Goal: Task Accomplishment & Management: Complete application form

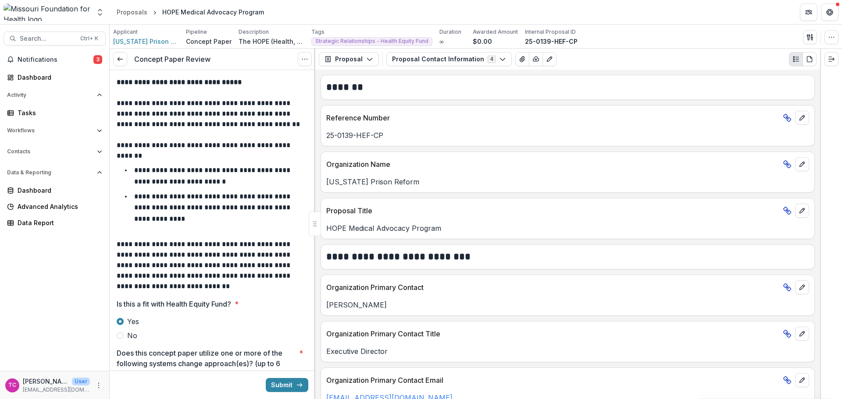
scroll to position [44, 0]
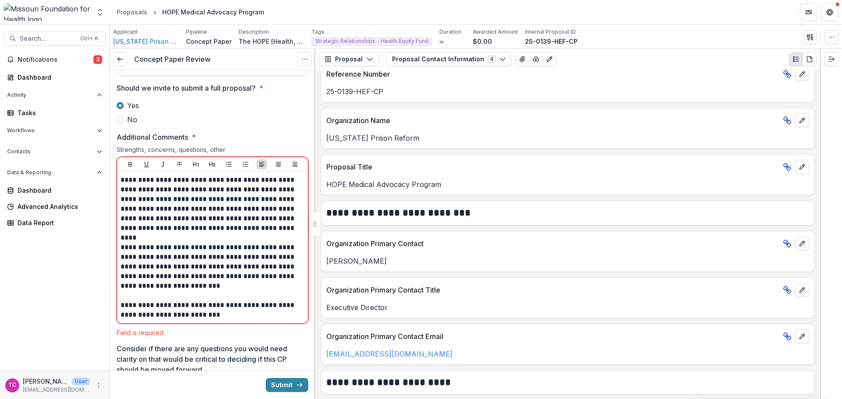
click at [444, 60] on button "Proposal Contact Information 4" at bounding box center [448, 59] width 125 height 14
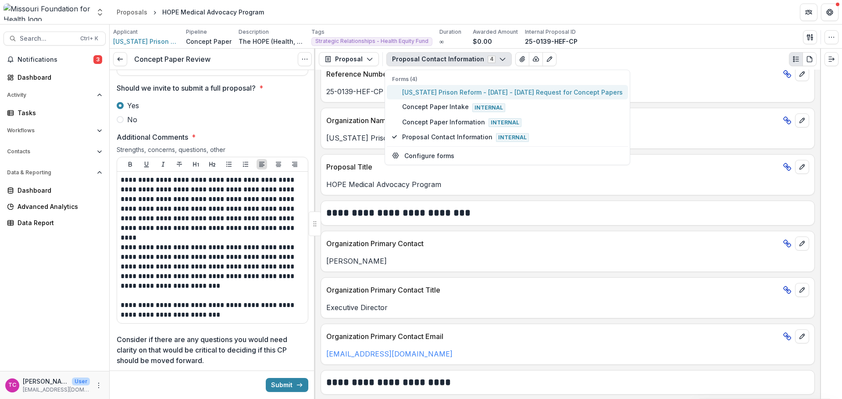
click at [452, 89] on span "[US_STATE] Prison Reform - [DATE] - [DATE] Request for Concept Papers" at bounding box center [512, 92] width 220 height 9
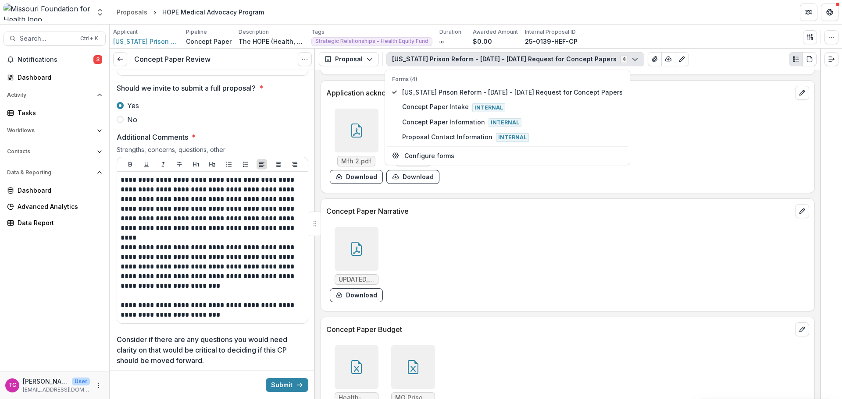
scroll to position [2279, 0]
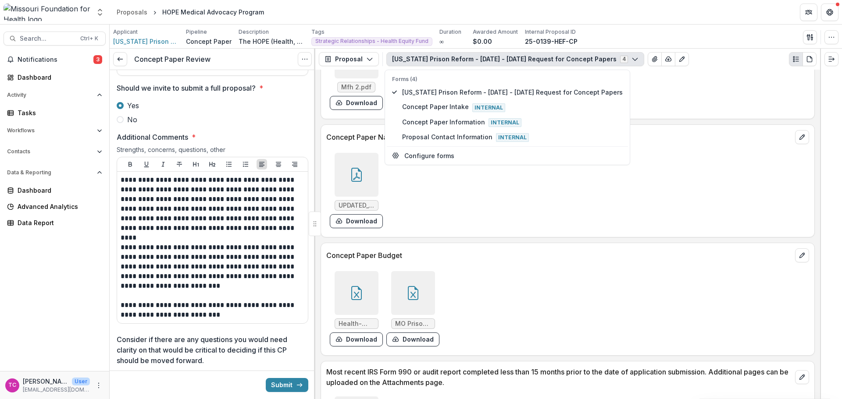
click at [401, 334] on button "Download" at bounding box center [412, 340] width 53 height 14
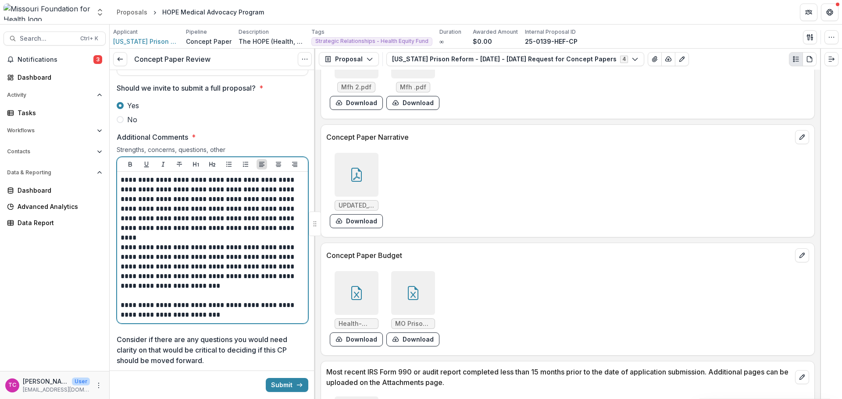
click at [221, 313] on p "**********" at bounding box center [211, 310] width 181 height 19
drag, startPoint x: 212, startPoint y: 318, endPoint x: 115, endPoint y: 309, distance: 97.4
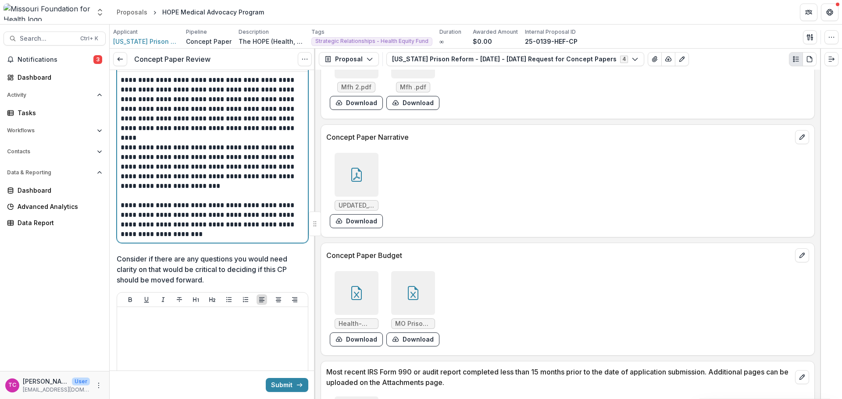
scroll to position [1666, 0]
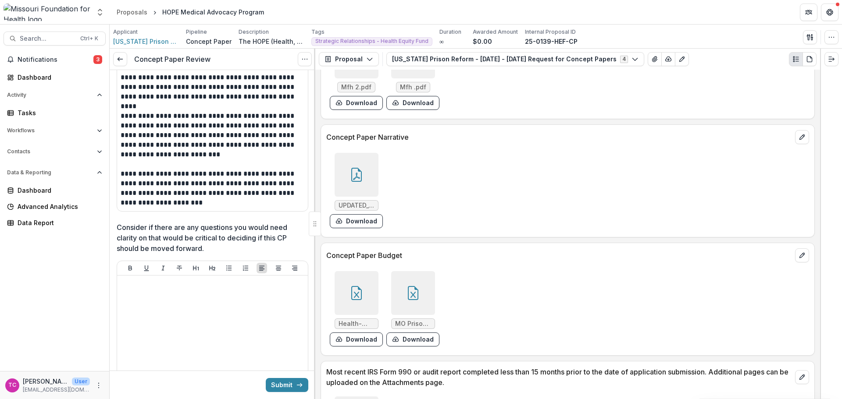
click at [279, 390] on button "Submit" at bounding box center [287, 385] width 43 height 14
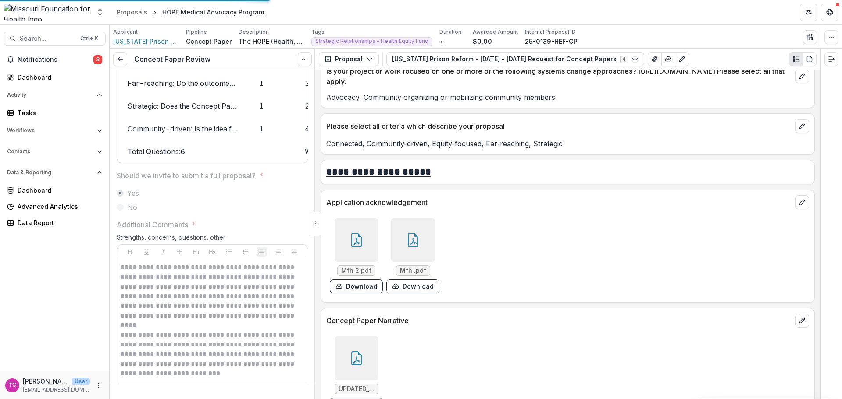
scroll to position [2060, 0]
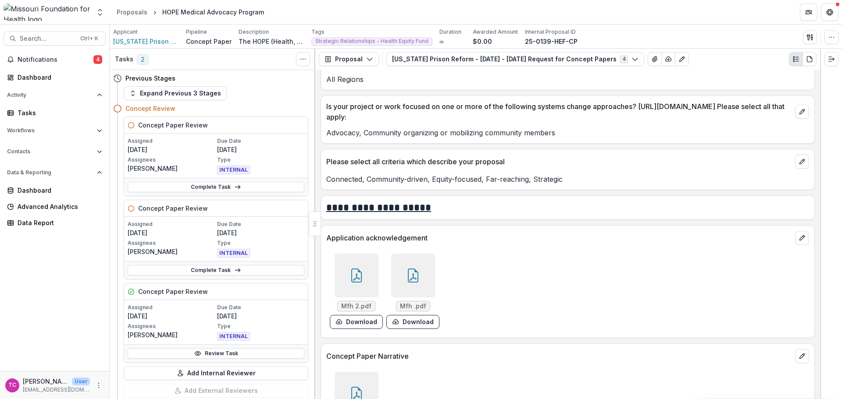
click at [77, 85] on div "Notifications 4 Dashboard Activity Tasks Workflows Proposals Payments Grantee R…" at bounding box center [54, 212] width 109 height 319
click at [77, 78] on div "Dashboard" at bounding box center [58, 77] width 81 height 9
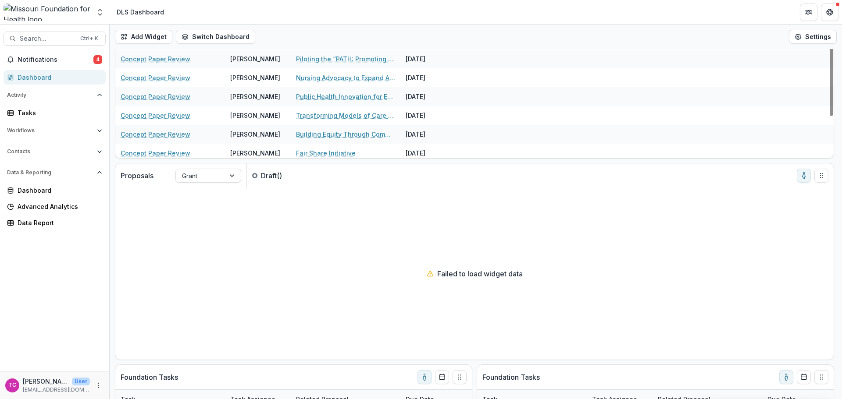
scroll to position [55, 0]
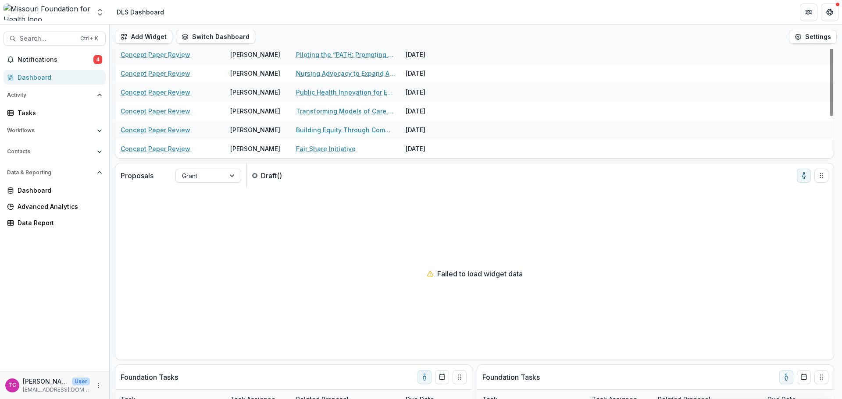
click at [348, 129] on link "Building Equity Through Community Finance - CPSEMO’s Path to CDFI Certification" at bounding box center [345, 129] width 99 height 9
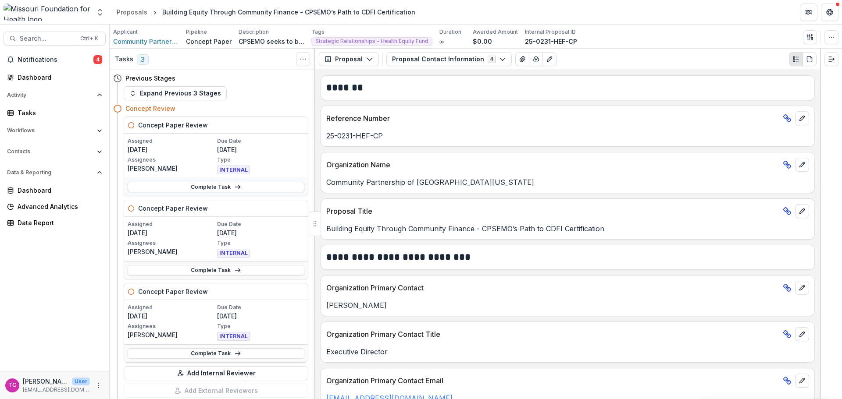
click at [184, 351] on link "Complete Task" at bounding box center [216, 353] width 177 height 11
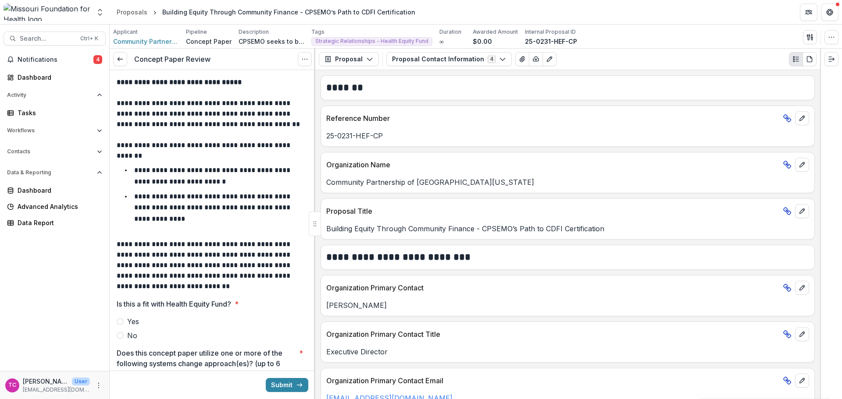
click at [132, 320] on span "Yes" at bounding box center [133, 321] width 12 height 11
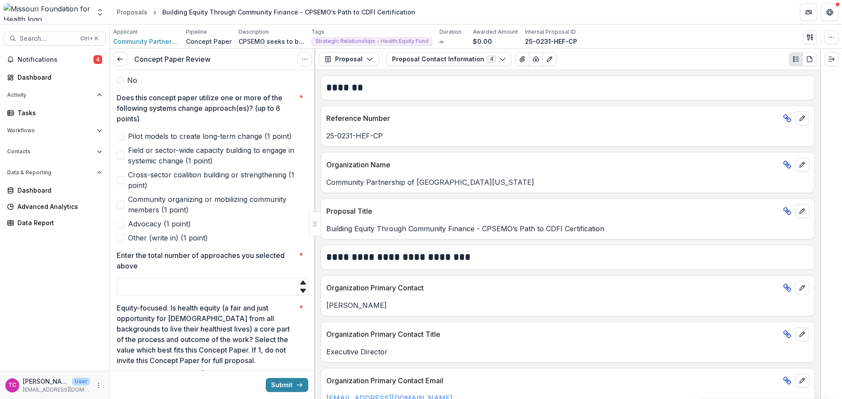
scroll to position [263, 0]
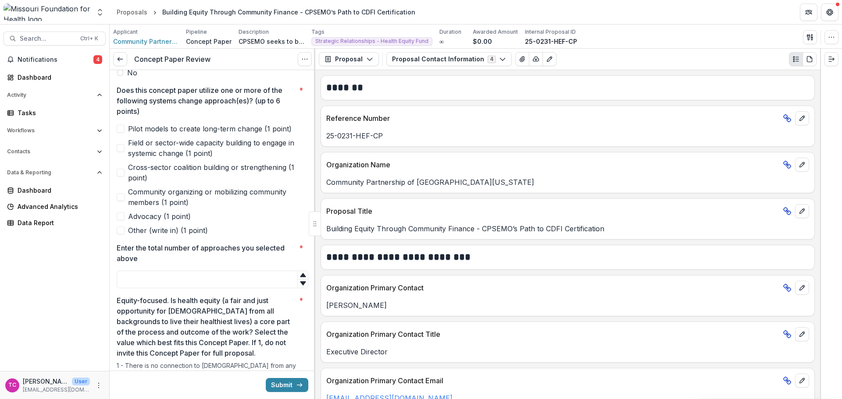
click at [138, 128] on span "Pilot models to create long-term change (1 point)" at bounding box center [210, 129] width 164 height 11
click at [154, 158] on span "Field or sector-wide capacity building to engage in systemic change (1 point)" at bounding box center [218, 148] width 180 height 21
click at [185, 166] on span "Cross-sector coalition building or strengthening (1 point)" at bounding box center [218, 172] width 180 height 21
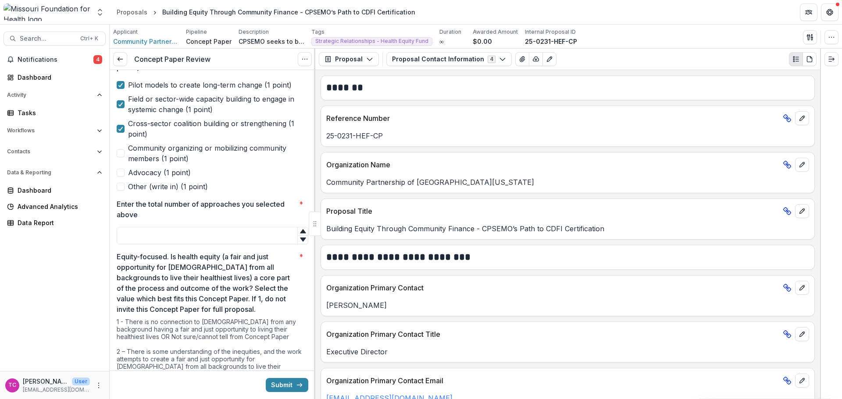
scroll to position [351, 0]
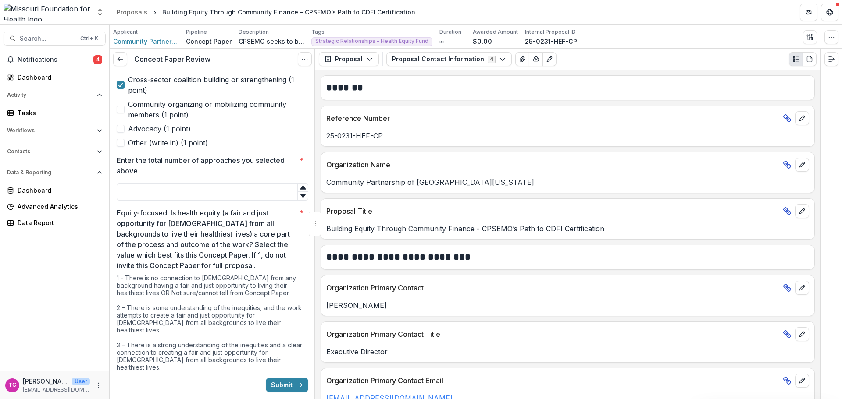
click at [164, 138] on span "Other (write in) (1 point)" at bounding box center [168, 143] width 80 height 11
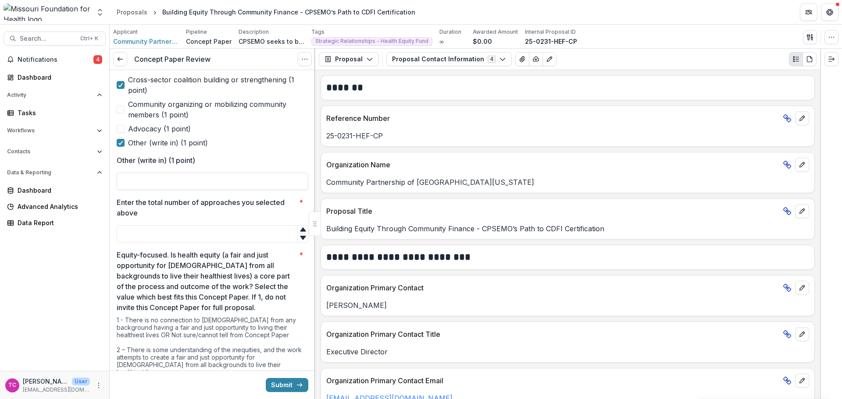
click at [161, 133] on span "Advocacy (1 point)" at bounding box center [159, 129] width 63 height 11
click at [160, 142] on span "Other (write in) (1 point)" at bounding box center [168, 143] width 80 height 11
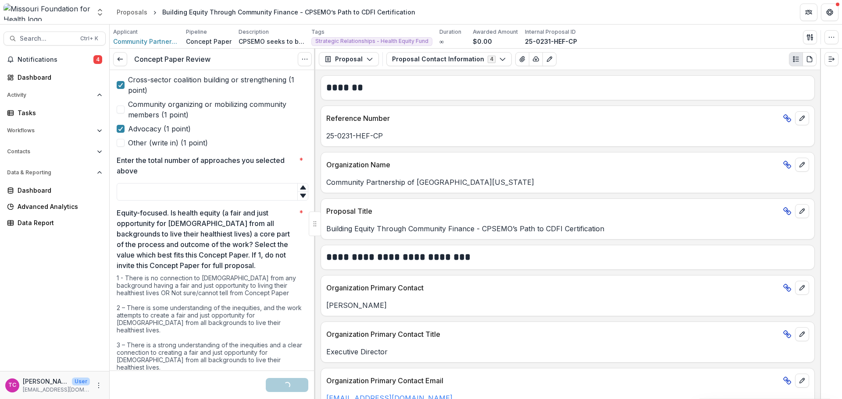
click at [157, 191] on input "Enter the total number of approaches you selected above *" at bounding box center [213, 192] width 192 height 18
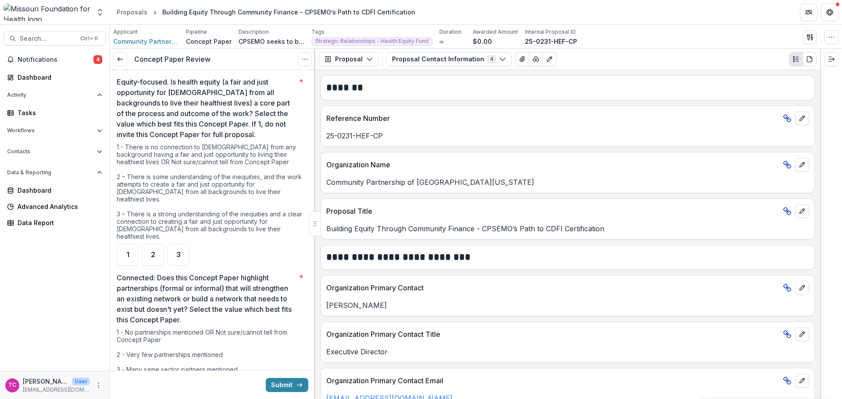
scroll to position [482, 0]
type input "*"
click at [189, 247] on div "3" at bounding box center [178, 254] width 22 height 22
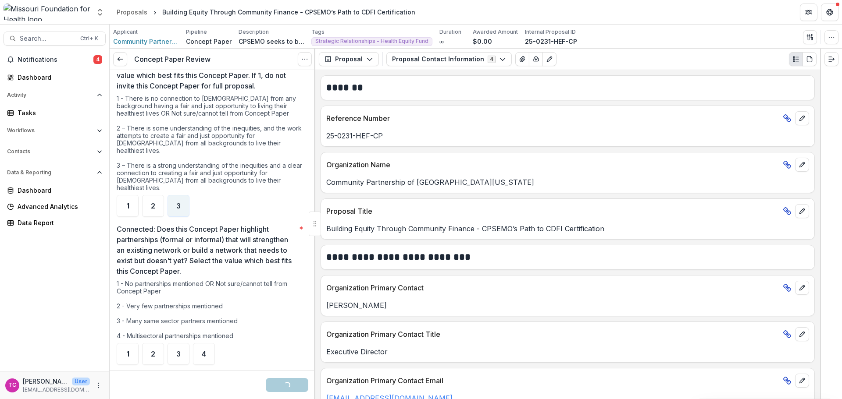
scroll to position [570, 0]
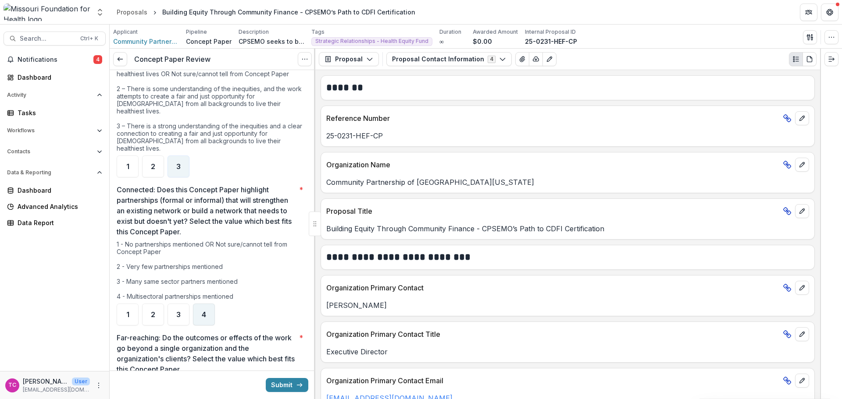
click at [194, 304] on div "4" at bounding box center [204, 315] width 22 height 22
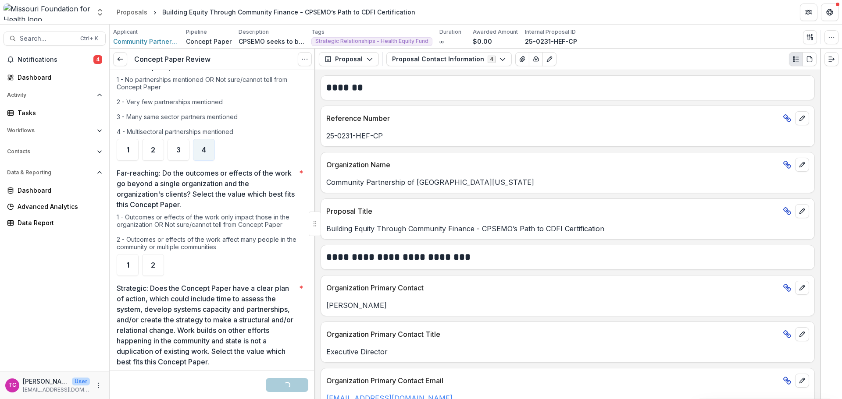
scroll to position [789, 0]
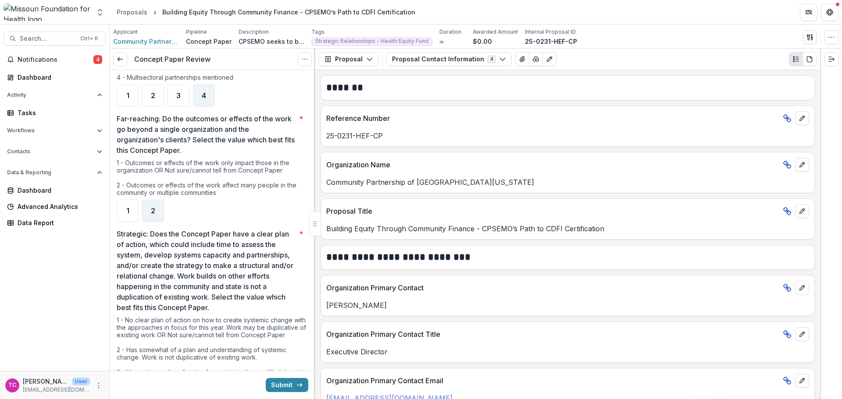
click at [160, 202] on div "2" at bounding box center [153, 211] width 22 height 22
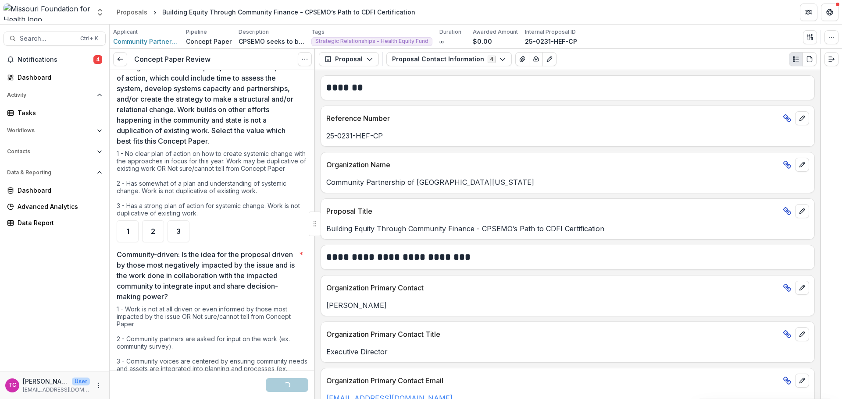
scroll to position [964, 0]
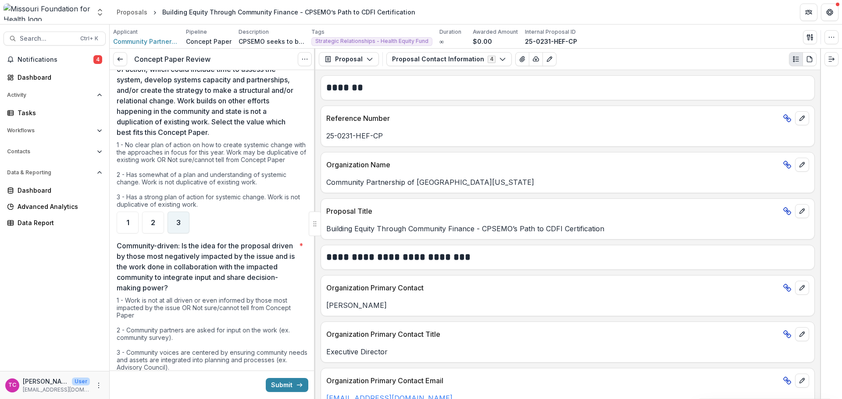
click at [172, 218] on div "3" at bounding box center [178, 223] width 22 height 22
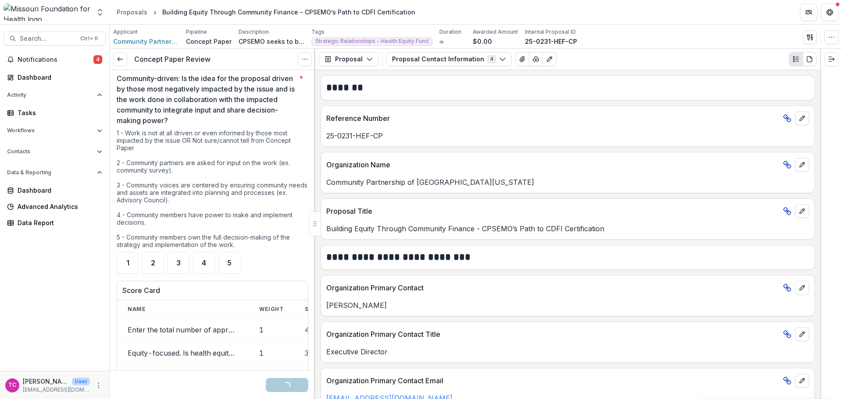
scroll to position [1140, 0]
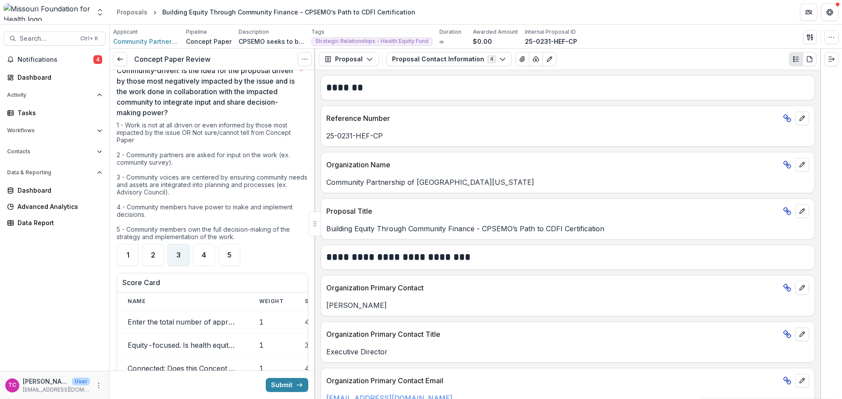
click at [179, 253] on div "3" at bounding box center [178, 255] width 22 height 22
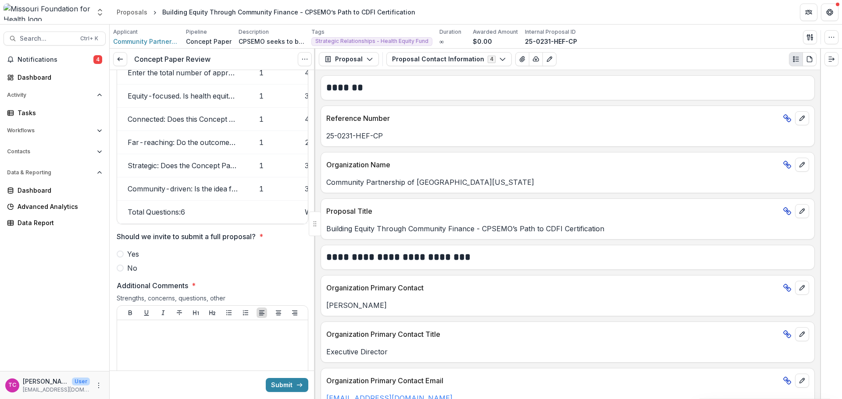
scroll to position [1447, 0]
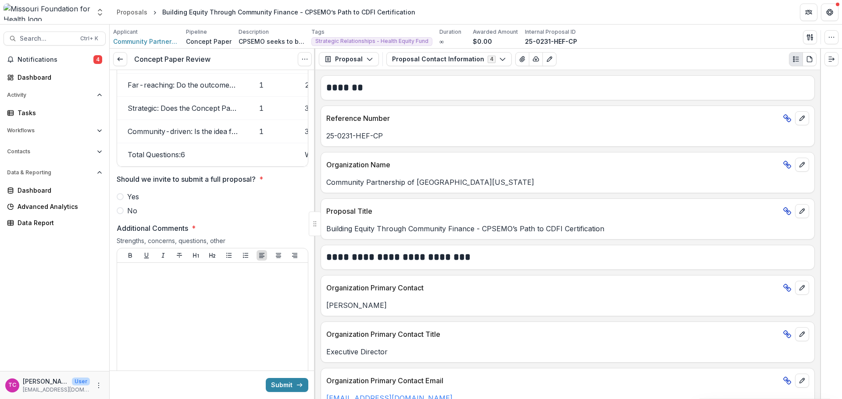
click at [129, 204] on div "Yes No" at bounding box center [213, 204] width 192 height 25
click at [133, 199] on span "Yes" at bounding box center [133, 197] width 12 height 11
click at [152, 270] on p at bounding box center [213, 272] width 184 height 10
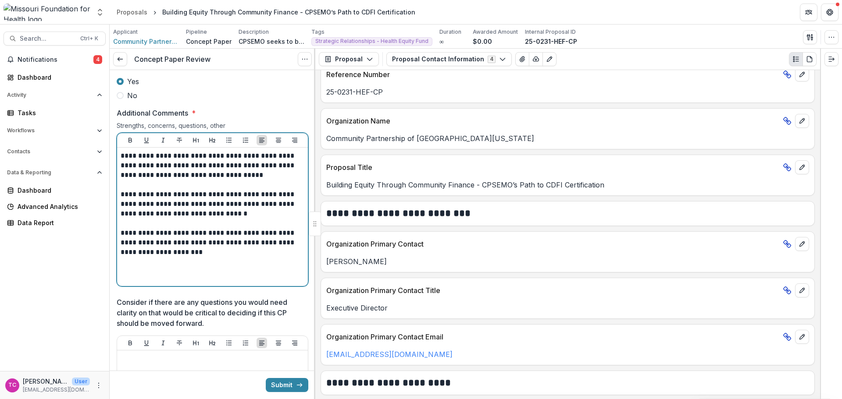
scroll to position [1710, 0]
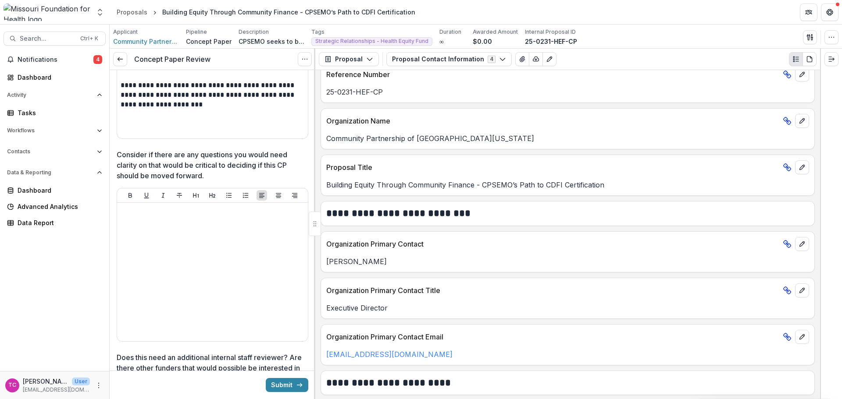
click at [284, 376] on div "Submit" at bounding box center [213, 385] width 206 height 28
click at [279, 386] on button "Submit" at bounding box center [287, 385] width 43 height 14
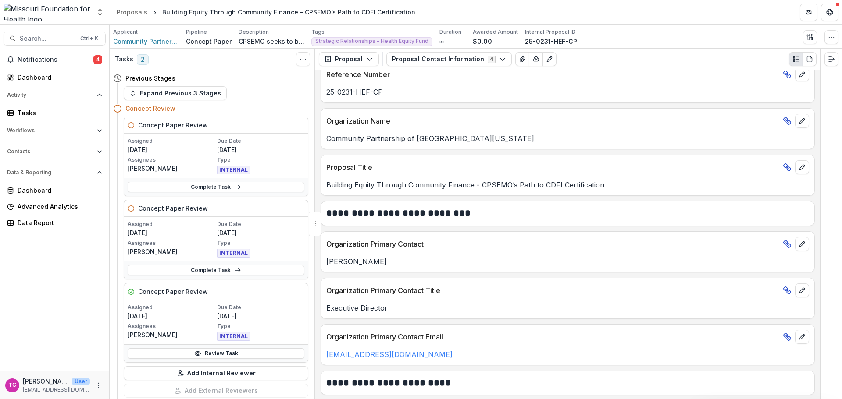
click at [50, 58] on span "Notifications" at bounding box center [56, 59] width 76 height 7
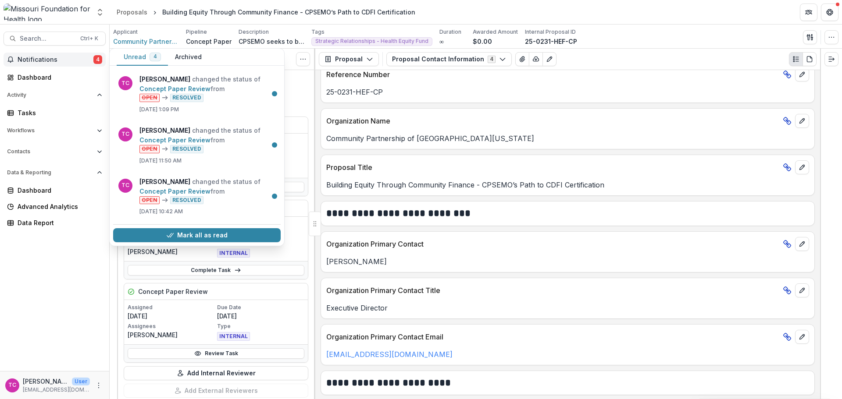
click at [149, 237] on button "Mark all as read" at bounding box center [196, 235] width 167 height 14
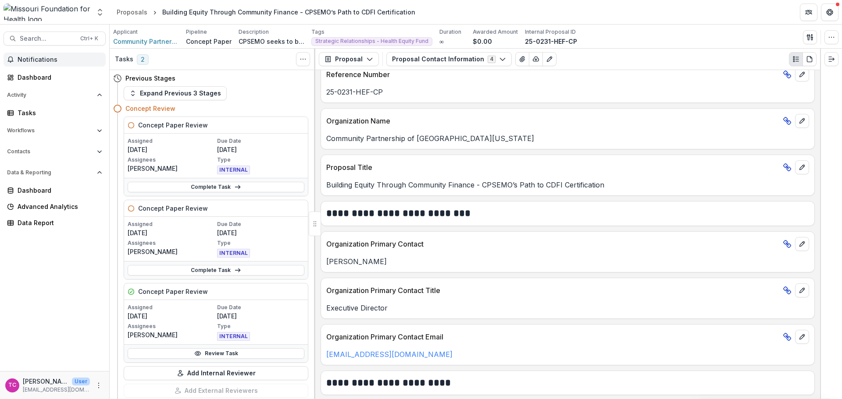
click at [35, 84] on link "Dashboard" at bounding box center [55, 77] width 102 height 14
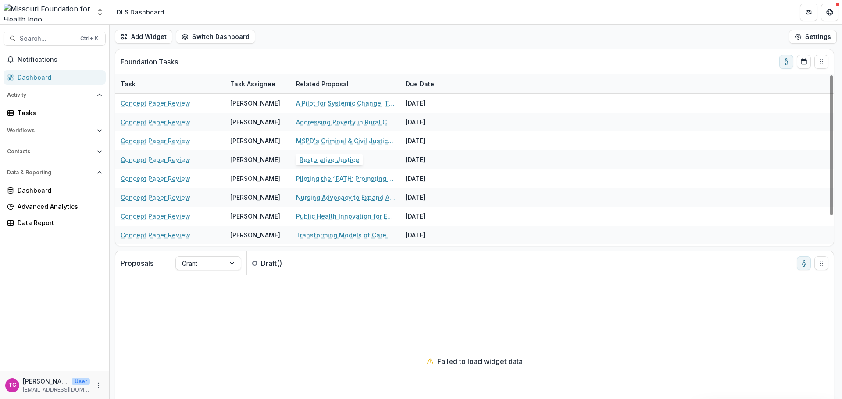
scroll to position [36, 0]
click at [258, 221] on div "[PERSON_NAME]" at bounding box center [255, 217] width 50 height 9
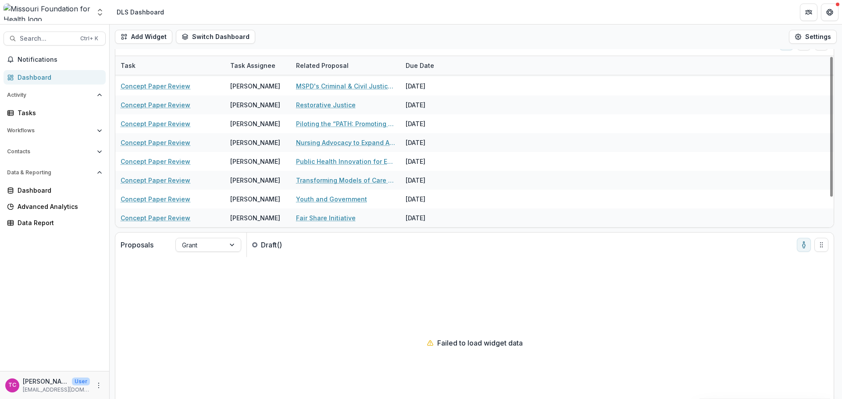
scroll to position [0, 0]
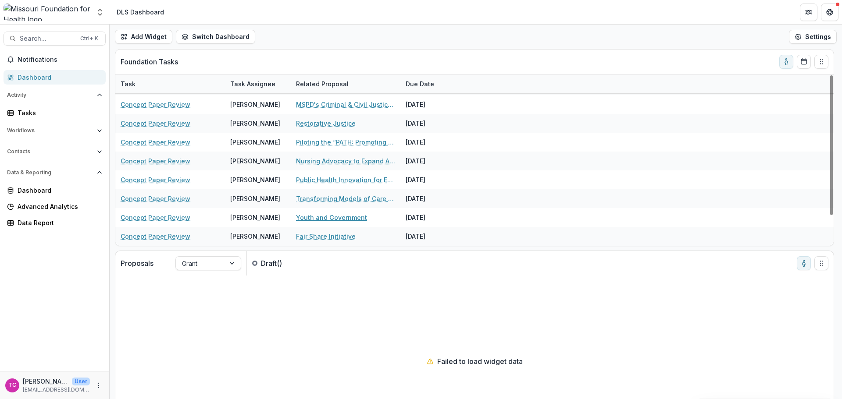
click at [312, 217] on link "Youth and Government" at bounding box center [331, 217] width 71 height 9
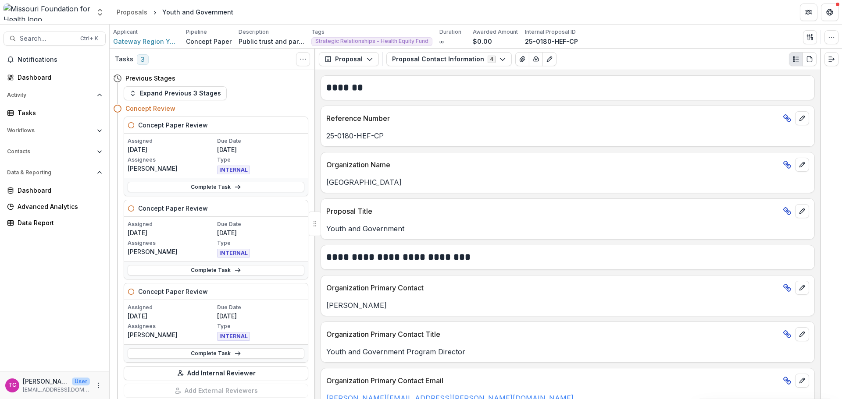
click at [176, 267] on link "Complete Task" at bounding box center [216, 270] width 177 height 11
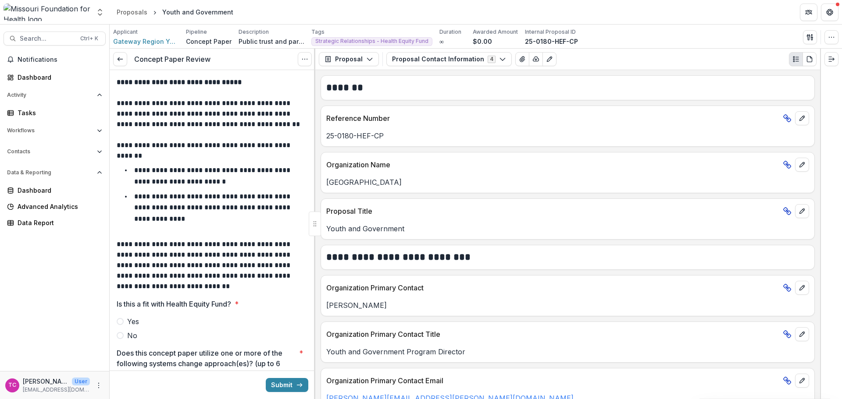
click at [122, 334] on span at bounding box center [120, 335] width 7 height 7
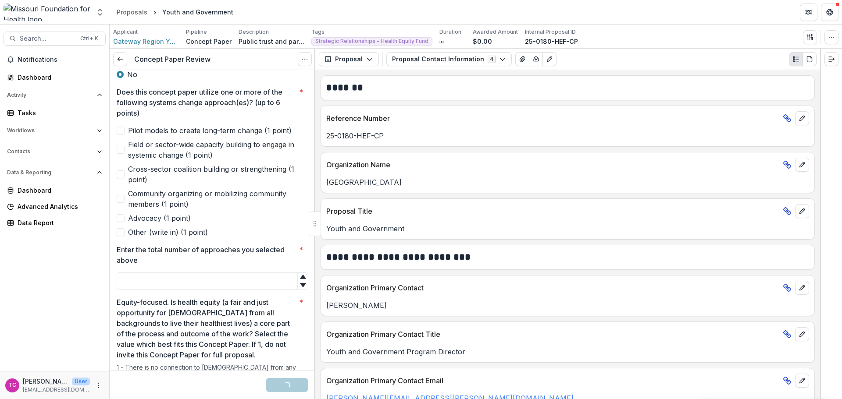
scroll to position [263, 0]
click at [179, 220] on span "Advocacy (1 point)" at bounding box center [159, 216] width 63 height 11
click at [178, 142] on span "Field or sector-wide capacity building to engage in systemic change (1 point)" at bounding box center [218, 148] width 180 height 21
click at [250, 287] on input "Enter the total number of approaches you selected above *" at bounding box center [213, 280] width 192 height 18
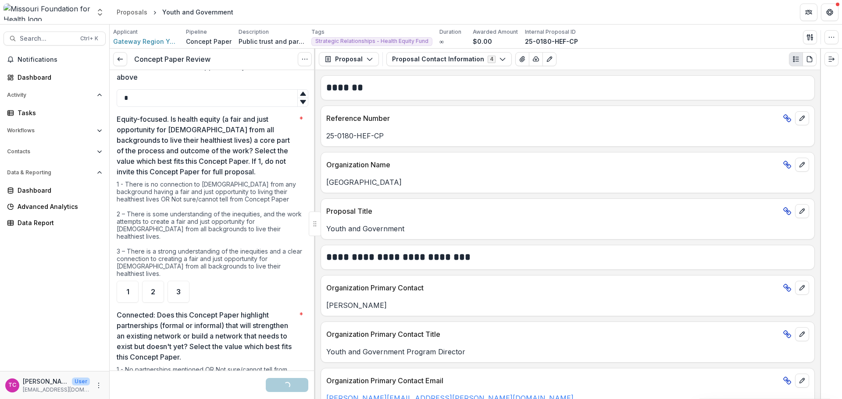
scroll to position [482, 0]
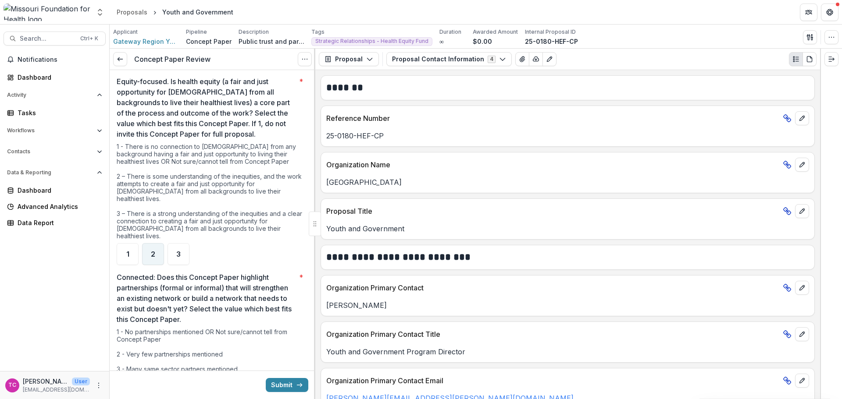
type input "*"
click at [156, 243] on div "2" at bounding box center [153, 254] width 22 height 22
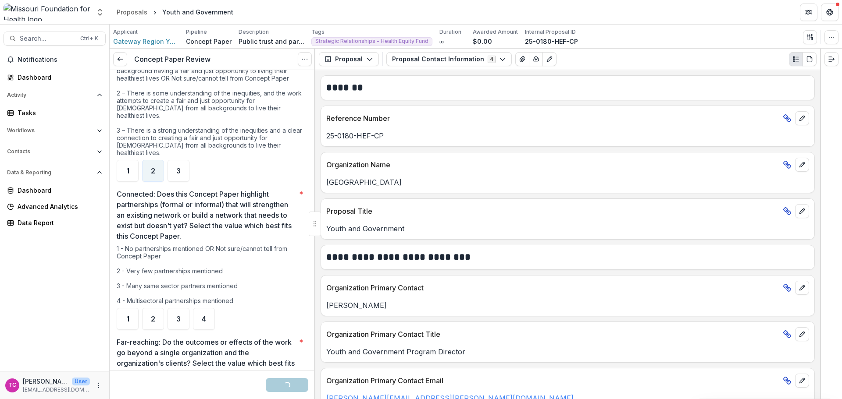
scroll to position [570, 0]
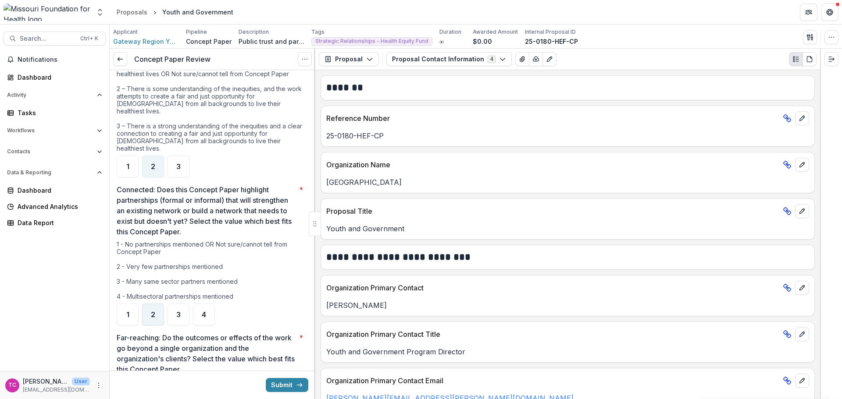
click at [153, 304] on div "2" at bounding box center [153, 315] width 22 height 22
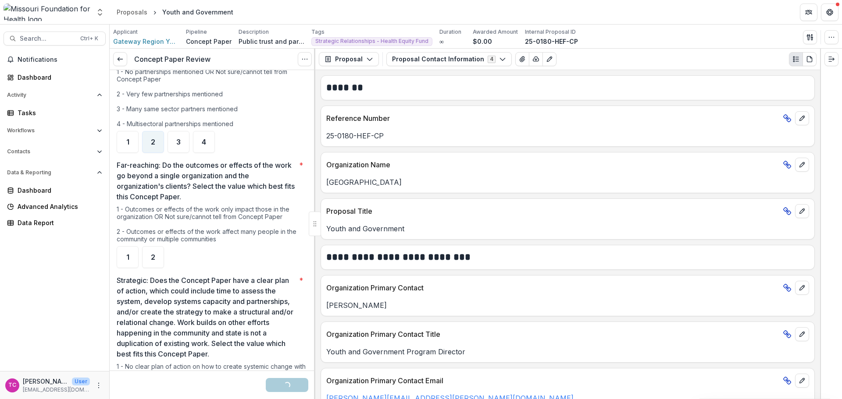
scroll to position [789, 0]
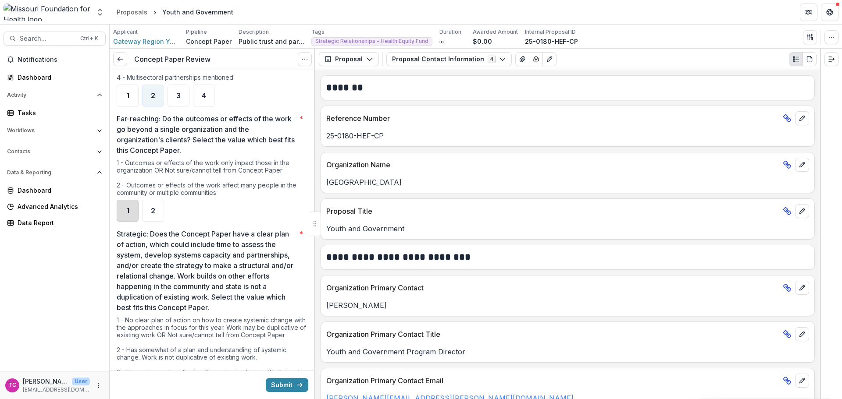
click at [124, 200] on div "1" at bounding box center [128, 211] width 22 height 22
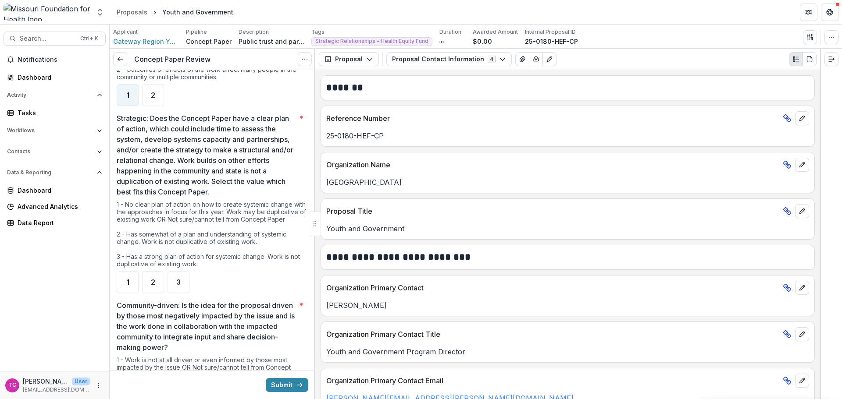
scroll to position [921, 0]
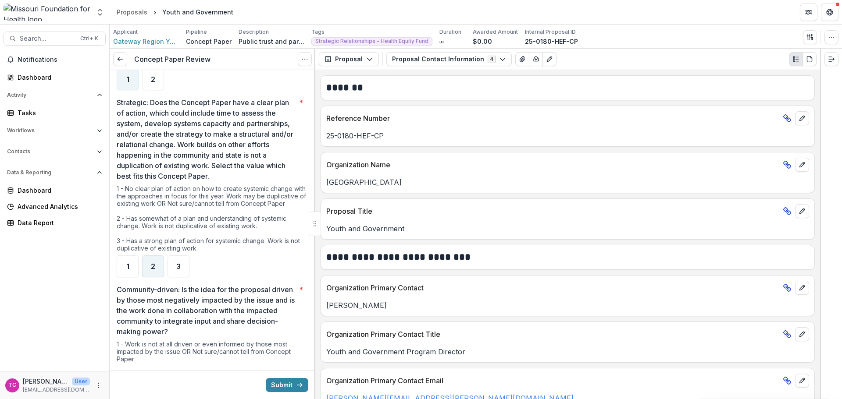
click at [147, 264] on div "2" at bounding box center [153, 267] width 22 height 22
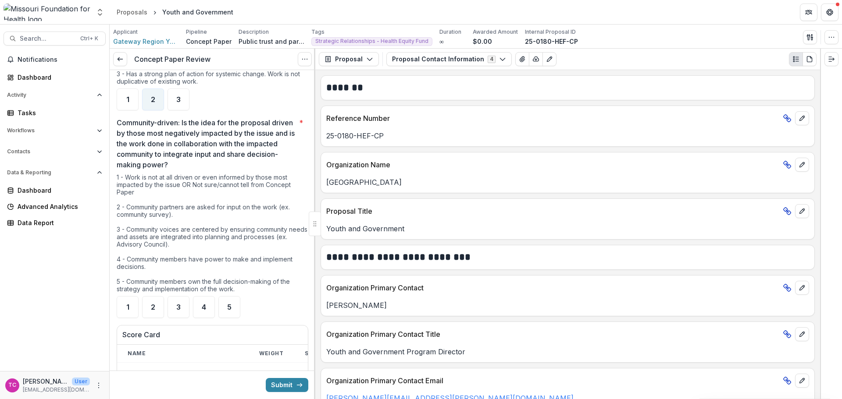
scroll to position [1140, 0]
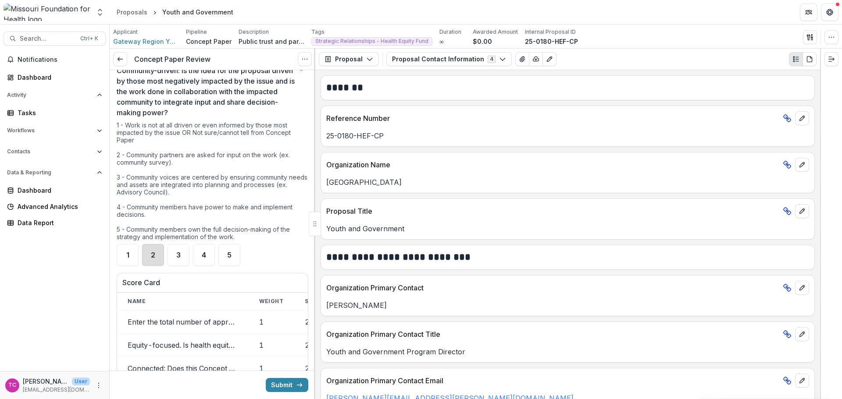
click at [157, 256] on div "2" at bounding box center [153, 255] width 22 height 22
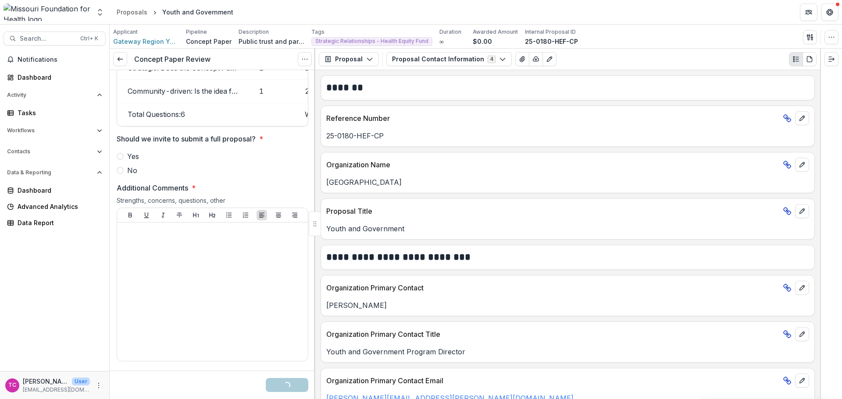
scroll to position [1490, 0]
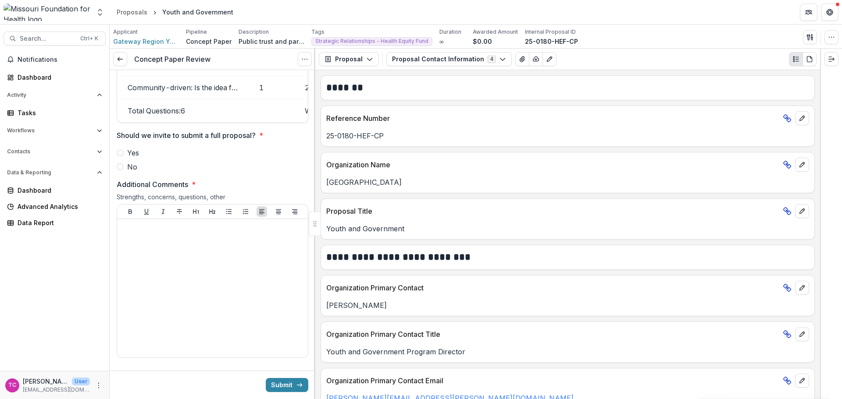
click at [133, 166] on span "No" at bounding box center [132, 167] width 10 height 11
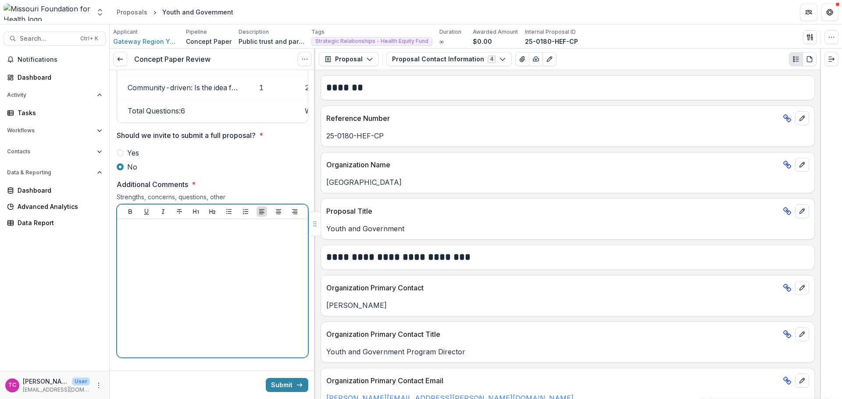
click at [231, 303] on div at bounding box center [213, 289] width 184 height 132
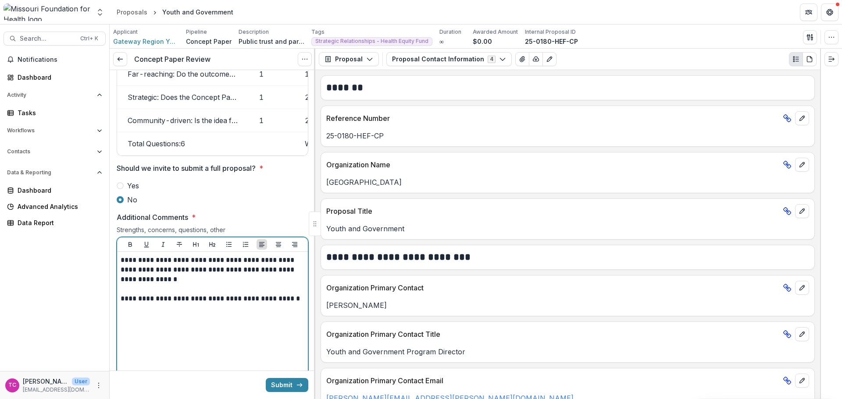
scroll to position [1447, 0]
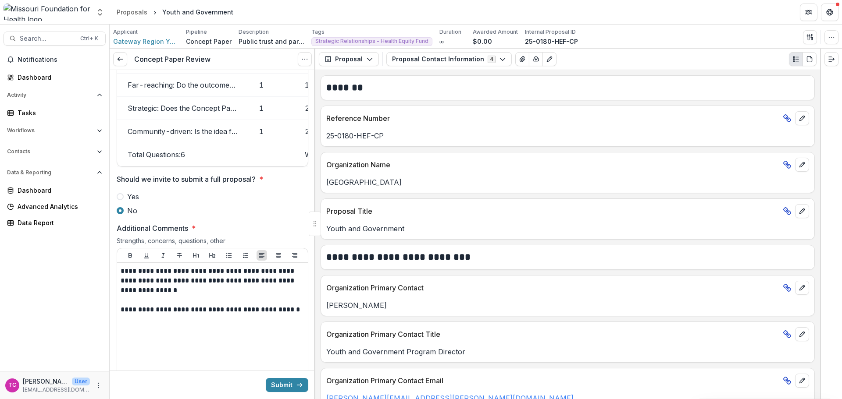
click at [286, 385] on button "Submit" at bounding box center [287, 385] width 43 height 14
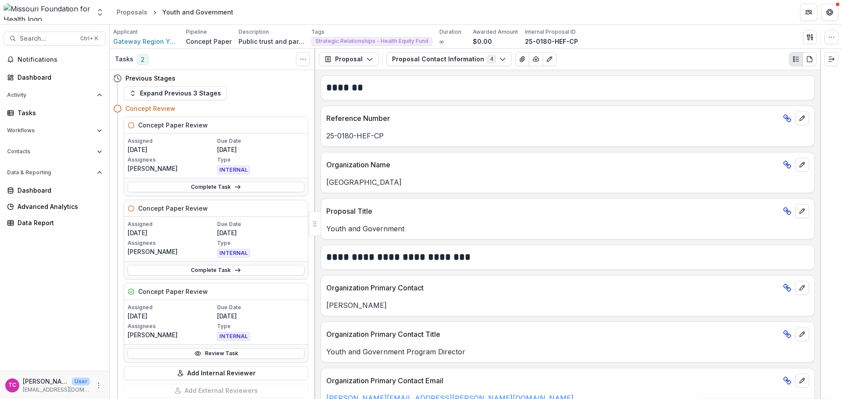
click at [441, 61] on button "Proposal Contact Information 4" at bounding box center [448, 59] width 125 height 14
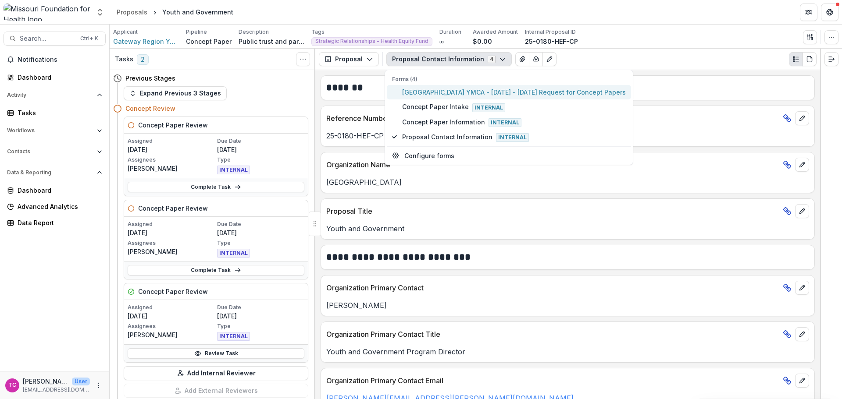
click at [440, 93] on span "Gateway Region YMCA - 2025 - 2025 Request for Concept Papers" at bounding box center [514, 92] width 224 height 9
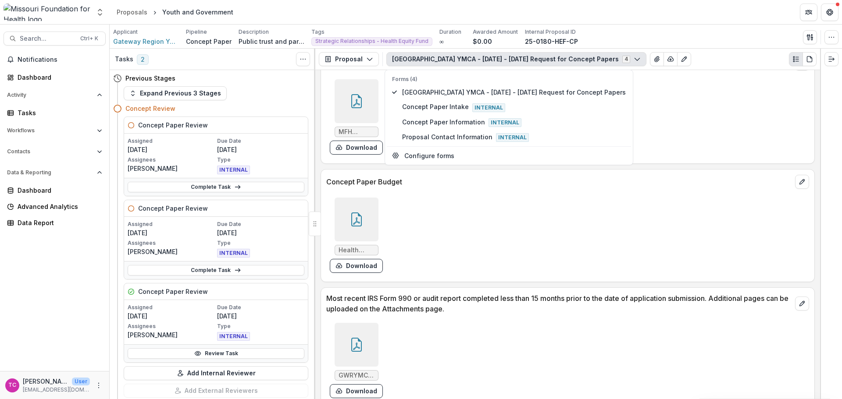
scroll to position [2287, 0]
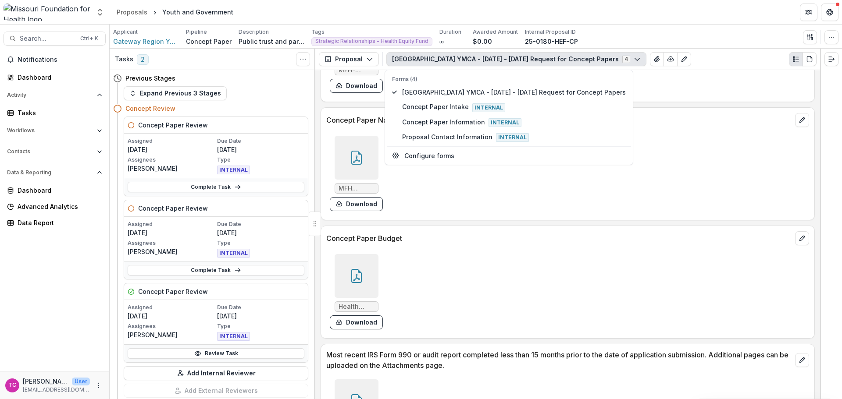
click at [340, 324] on icon "download-form-response" at bounding box center [338, 322] width 7 height 7
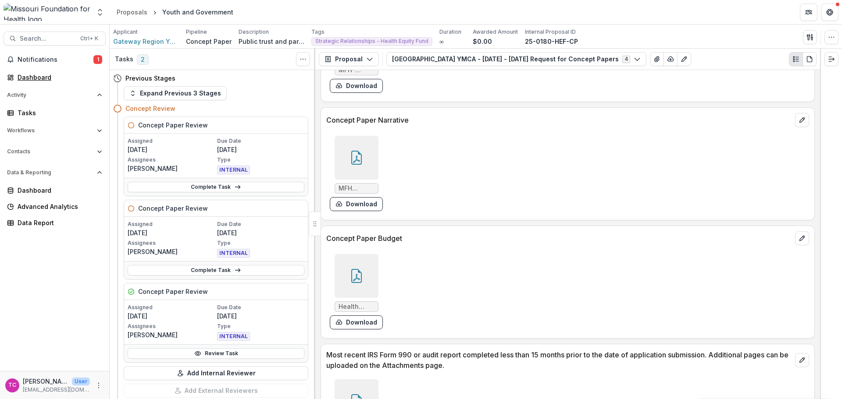
click at [43, 74] on div "Dashboard" at bounding box center [58, 77] width 81 height 9
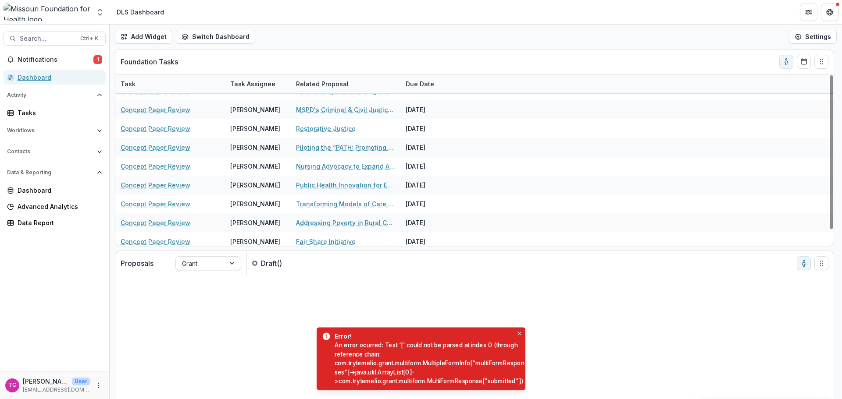
scroll to position [18, 0]
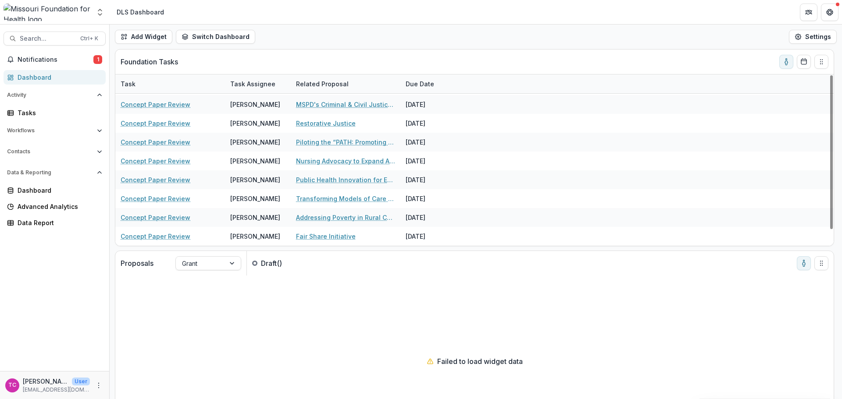
click at [306, 210] on div "Addressing Poverty in Rural Communities: One Stop Centers" at bounding box center [345, 217] width 99 height 19
click at [302, 230] on div "Fair Share Initiative" at bounding box center [345, 236] width 99 height 19
click at [302, 216] on link "Addressing Poverty in Rural Communities: One Stop Centers" at bounding box center [345, 217] width 99 height 9
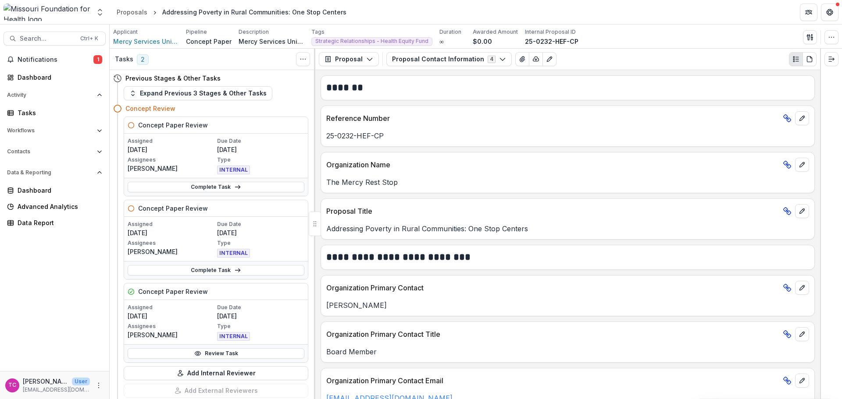
click at [179, 352] on link "Review Task" at bounding box center [216, 353] width 177 height 11
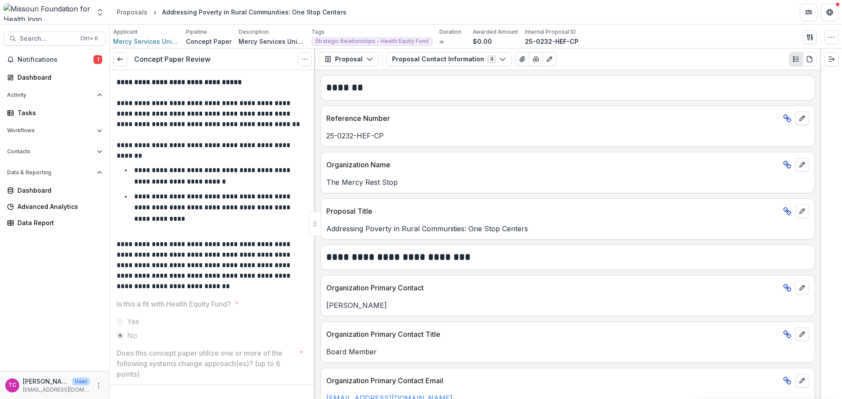
click at [120, 62] on icon at bounding box center [120, 59] width 7 height 7
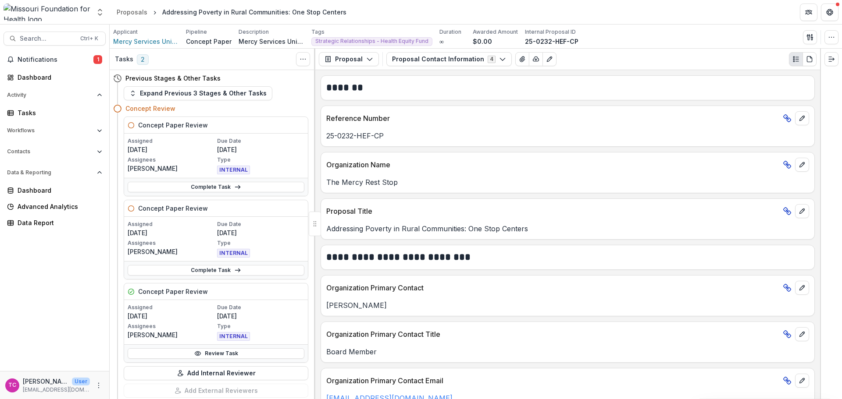
click at [485, 62] on button "Proposal Contact Information 4" at bounding box center [448, 59] width 125 height 14
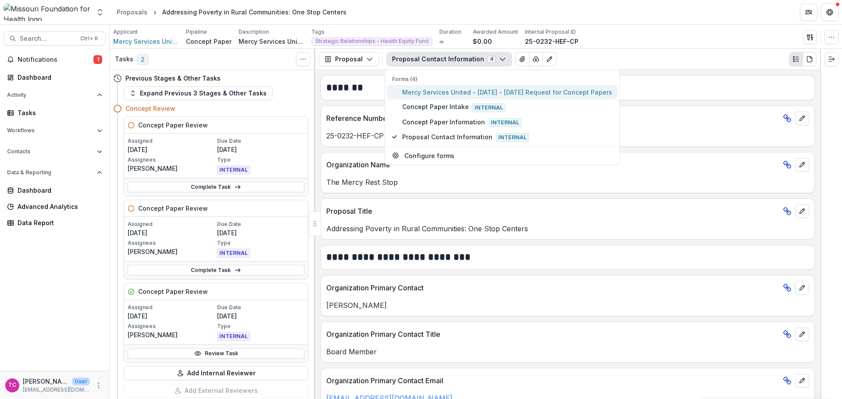
click at [459, 92] on span "Mercy Services United - 2025 - 2025 Request for Concept Papers" at bounding box center [507, 92] width 210 height 9
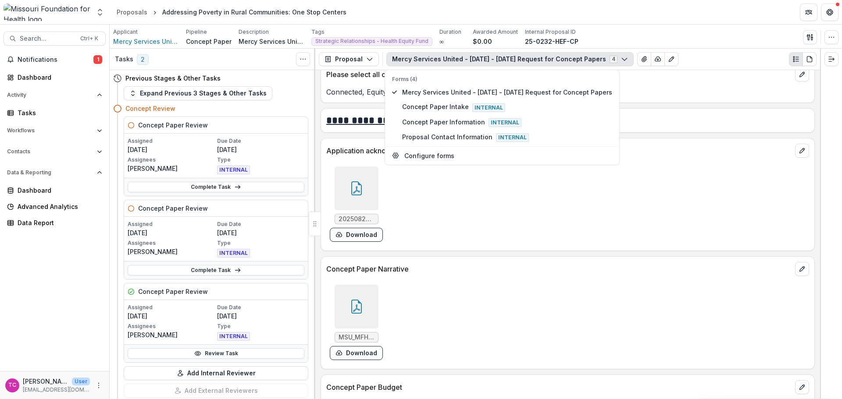
scroll to position [2236, 0]
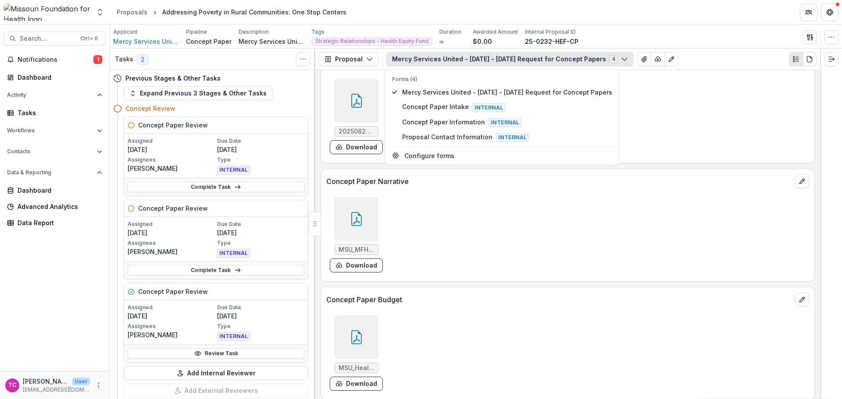
click at [361, 379] on button "Download" at bounding box center [356, 384] width 53 height 14
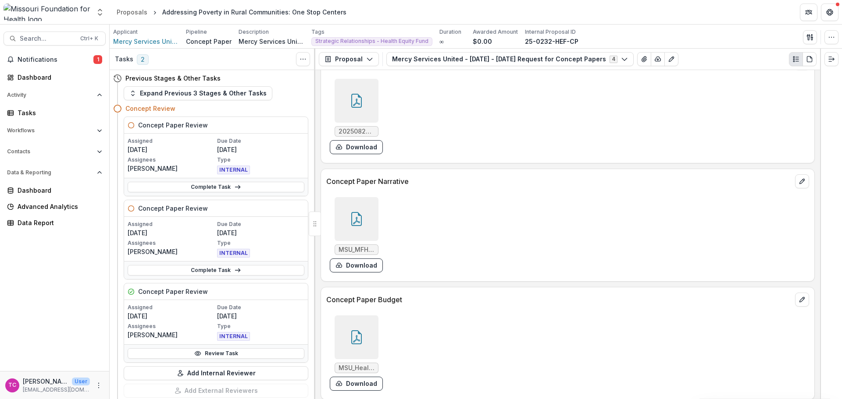
click at [203, 270] on link "Complete Task" at bounding box center [216, 270] width 177 height 11
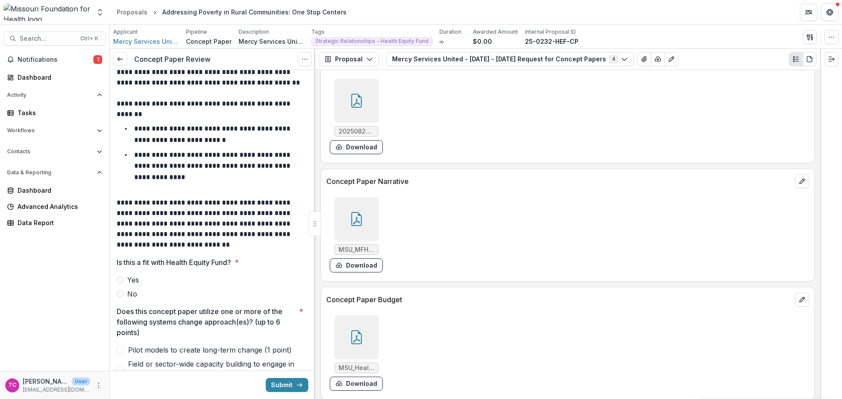
scroll to position [44, 0]
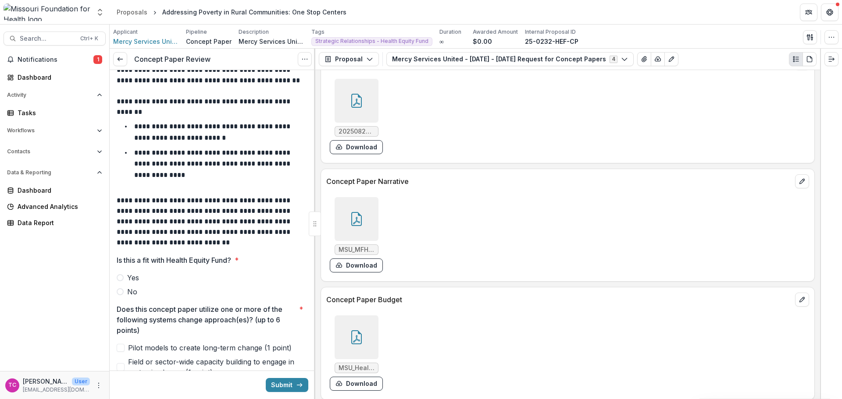
click at [121, 274] on label "Yes" at bounding box center [213, 278] width 192 height 11
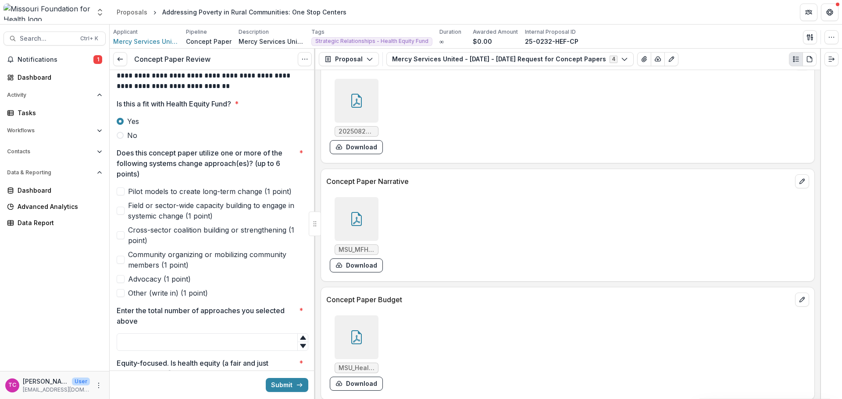
scroll to position [219, 0]
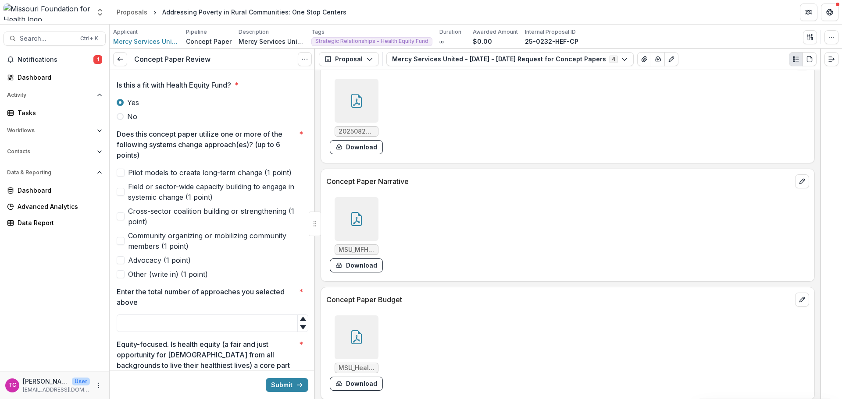
click at [162, 174] on span "Pilot models to create long-term change (1 point)" at bounding box center [210, 172] width 164 height 11
click at [159, 187] on span "Field or sector-wide capacity building to engage in systemic change (1 point)" at bounding box center [218, 191] width 180 height 21
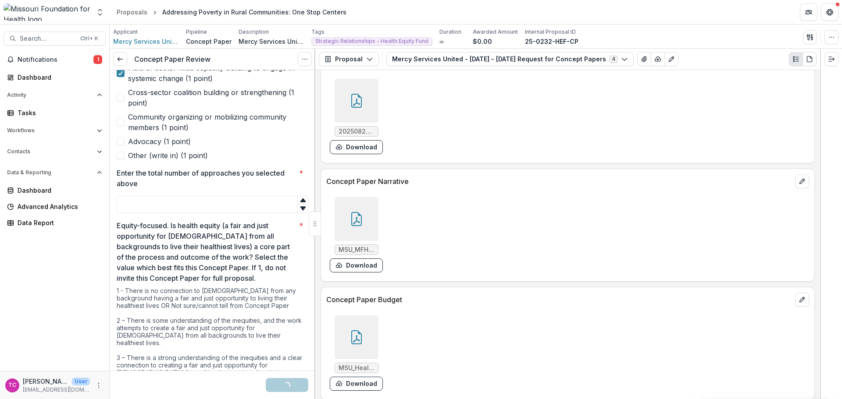
scroll to position [351, 0]
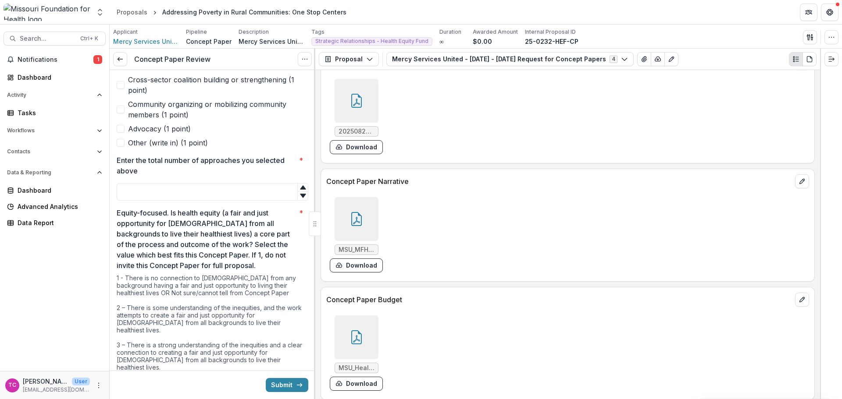
click at [187, 181] on div at bounding box center [213, 182] width 192 height 4
click at [184, 197] on input "Enter the total number of approaches you selected above *" at bounding box center [213, 192] width 192 height 18
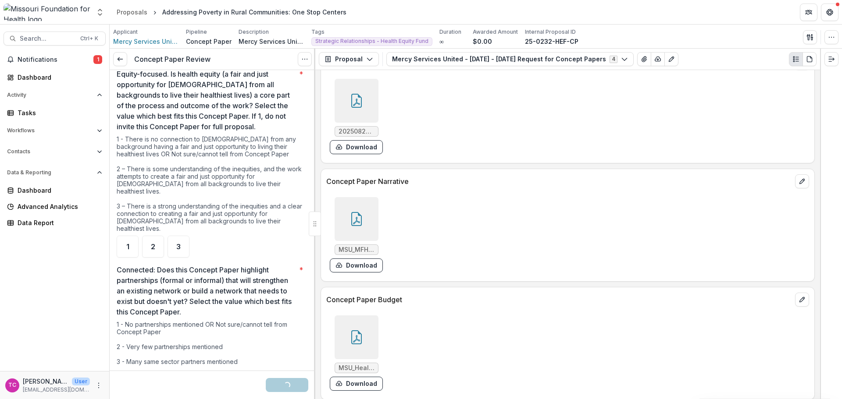
scroll to position [526, 0]
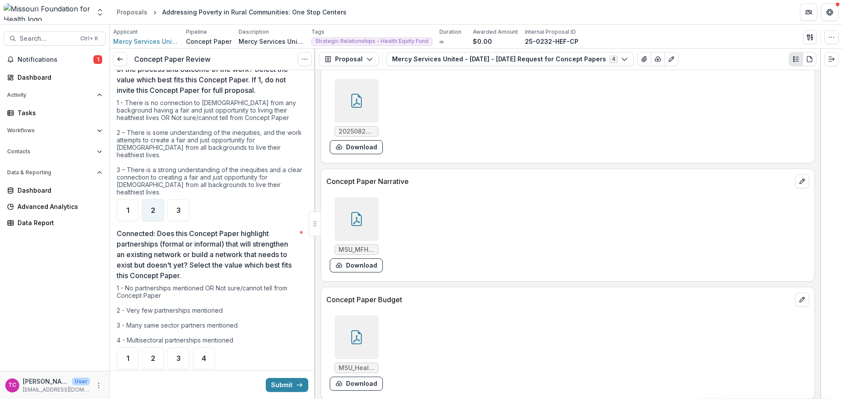
type input "*"
click at [146, 199] on div "2" at bounding box center [153, 210] width 22 height 22
click at [184, 199] on div "3" at bounding box center [178, 210] width 22 height 22
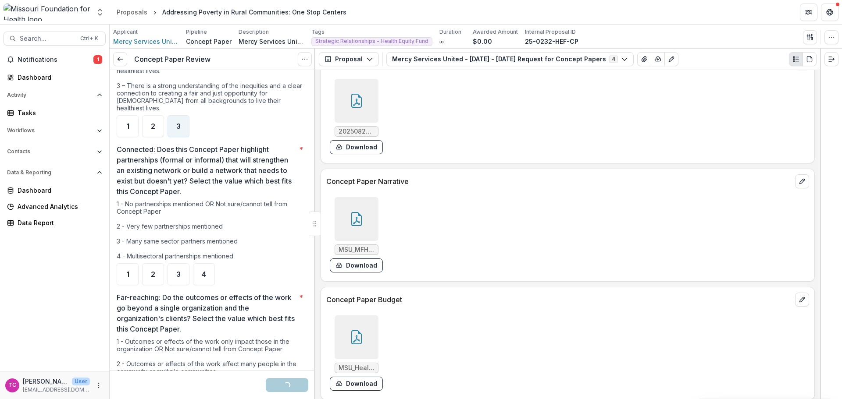
scroll to position [614, 0]
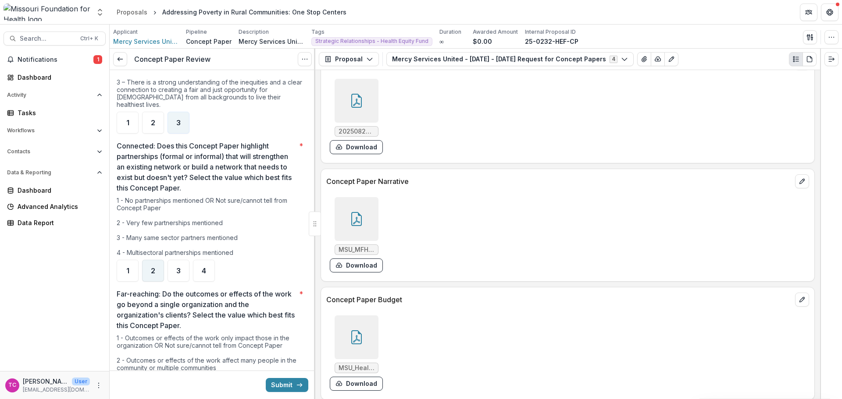
click at [152, 267] on span "2" at bounding box center [153, 270] width 4 height 7
click at [167, 261] on ul "1 2 3 4" at bounding box center [213, 271] width 192 height 22
click at [172, 260] on div "3" at bounding box center [178, 271] width 22 height 22
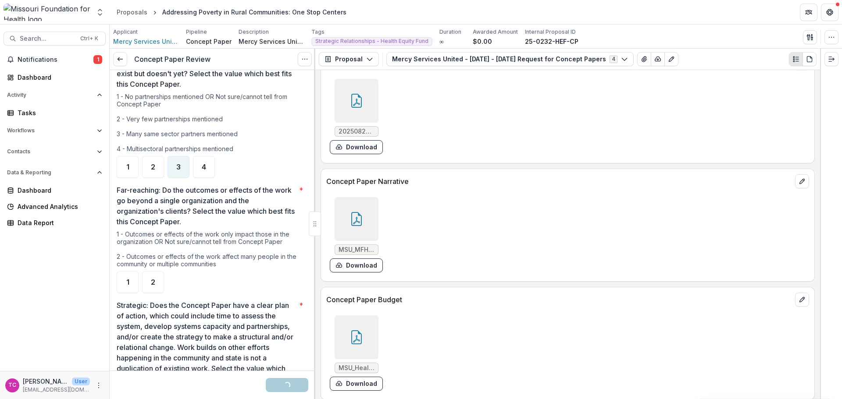
scroll to position [745, 0]
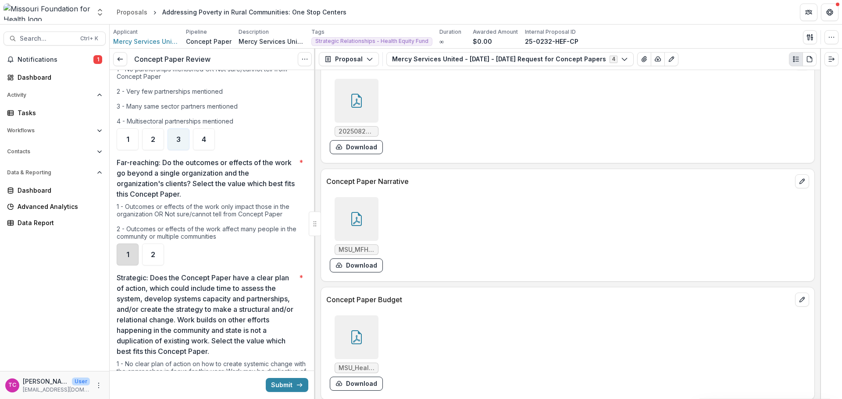
click at [122, 244] on div "1" at bounding box center [128, 255] width 22 height 22
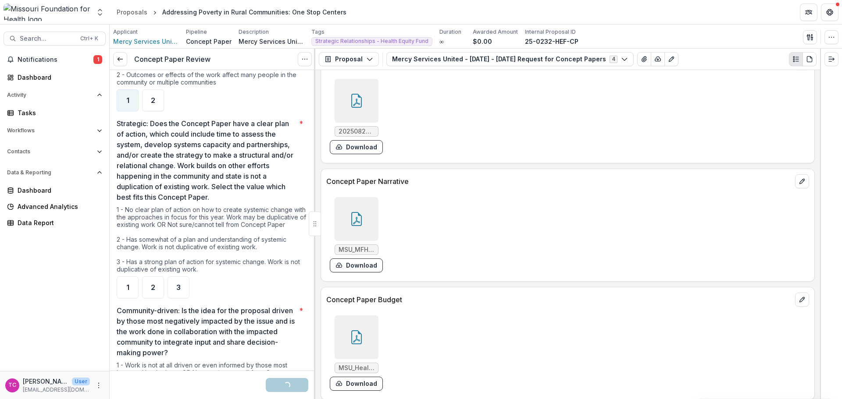
scroll to position [921, 0]
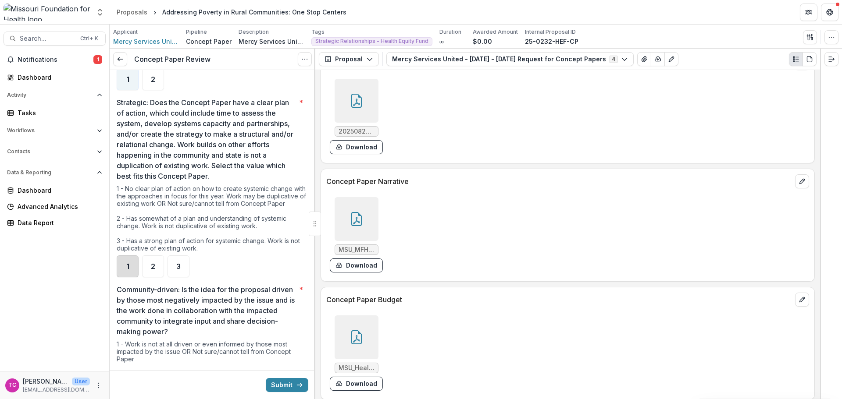
click at [131, 256] on div "1" at bounding box center [128, 267] width 22 height 22
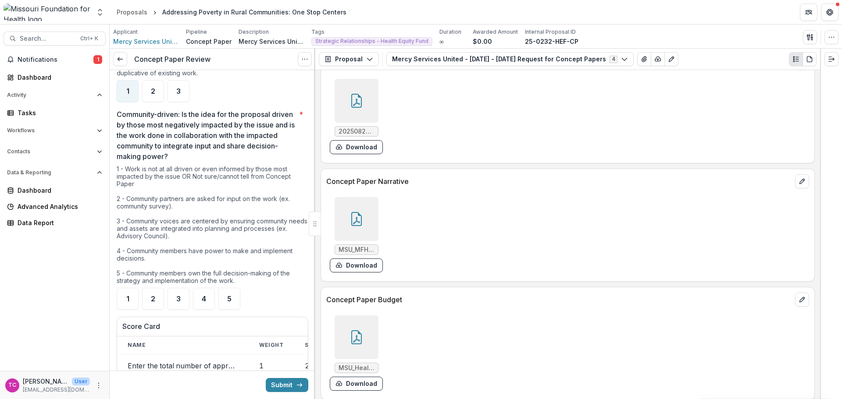
scroll to position [1140, 0]
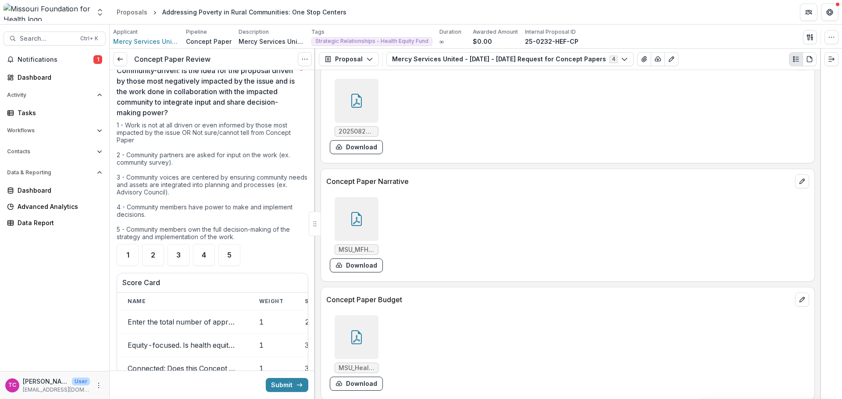
click at [153, 232] on div "1 - Work is not at all driven or even informed by those most impacted by the is…" at bounding box center [213, 182] width 192 height 123
click at [152, 252] on span "2" at bounding box center [153, 255] width 4 height 7
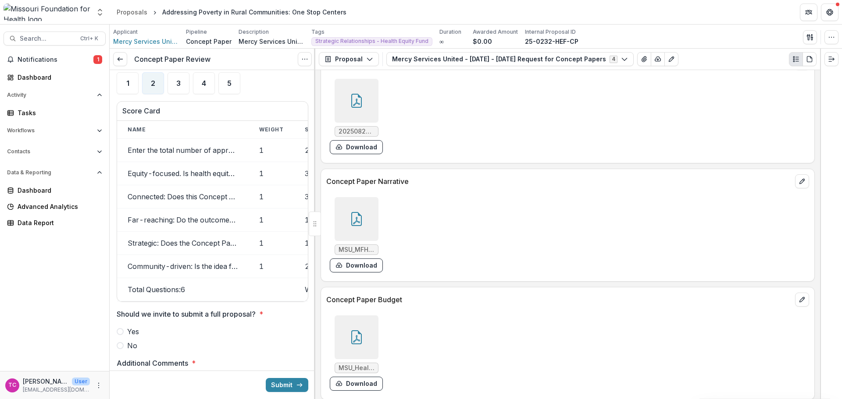
scroll to position [1490, 0]
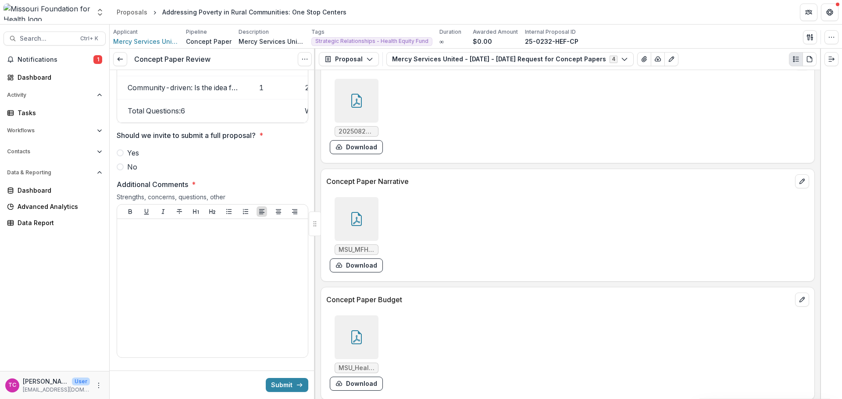
click at [129, 168] on span "No" at bounding box center [132, 167] width 10 height 11
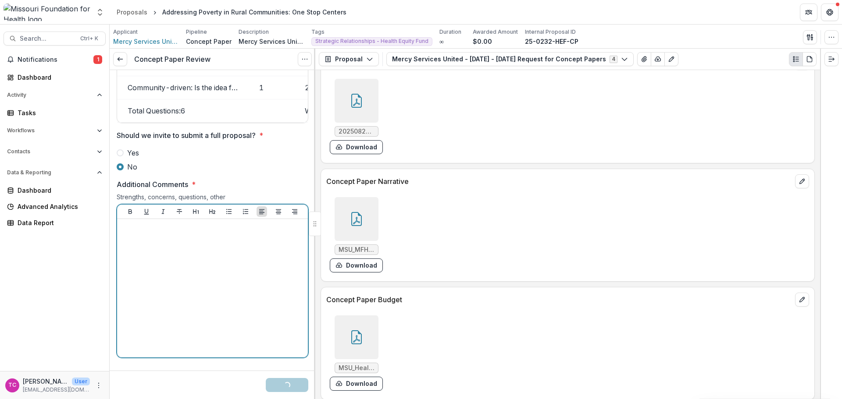
click at [149, 265] on div at bounding box center [213, 289] width 184 height 132
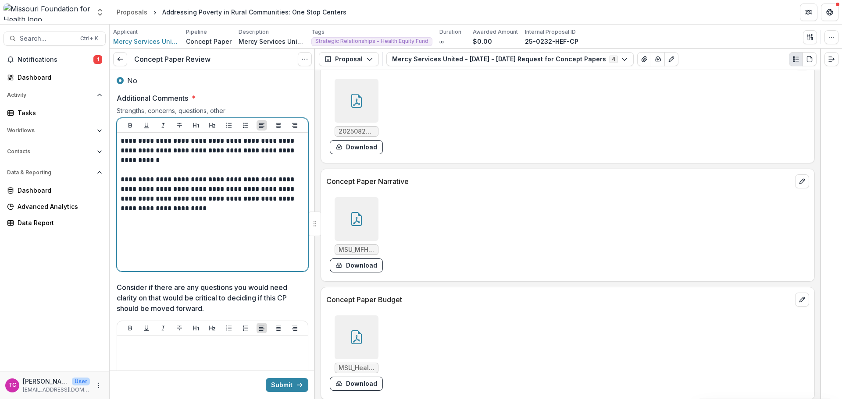
scroll to position [1578, 0]
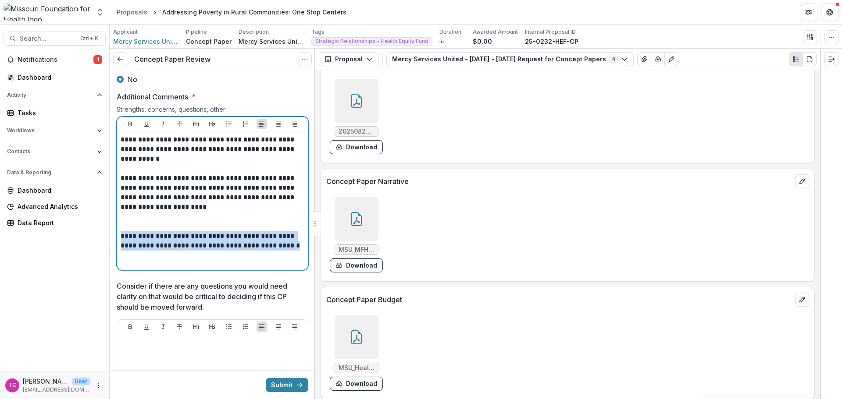
drag, startPoint x: 297, startPoint y: 247, endPoint x: 121, endPoint y: 238, distance: 176.9
click at [121, 238] on p "**********" at bounding box center [211, 240] width 181 height 19
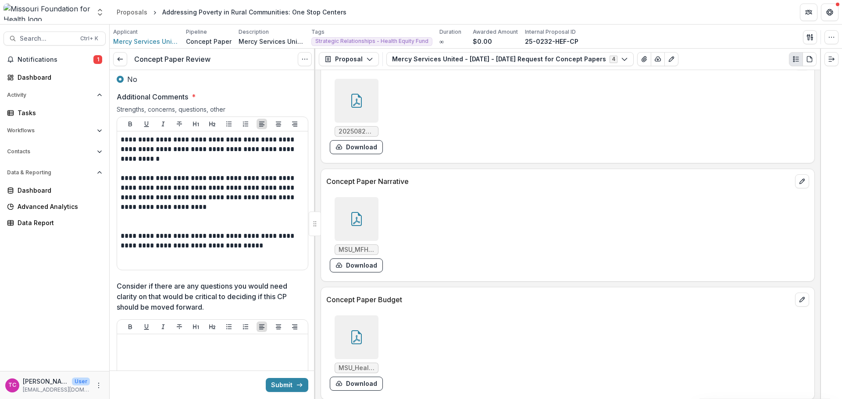
click at [292, 389] on button "Submit" at bounding box center [287, 385] width 43 height 14
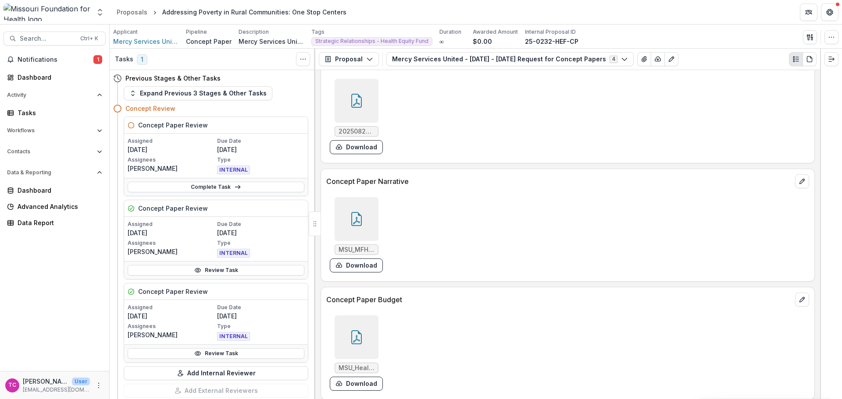
click at [50, 70] on div "Notifications 1 Dashboard Activity Tasks Workflows Proposals Payments Grantee R…" at bounding box center [54, 212] width 109 height 319
click at [45, 77] on div "Dashboard" at bounding box center [58, 77] width 81 height 9
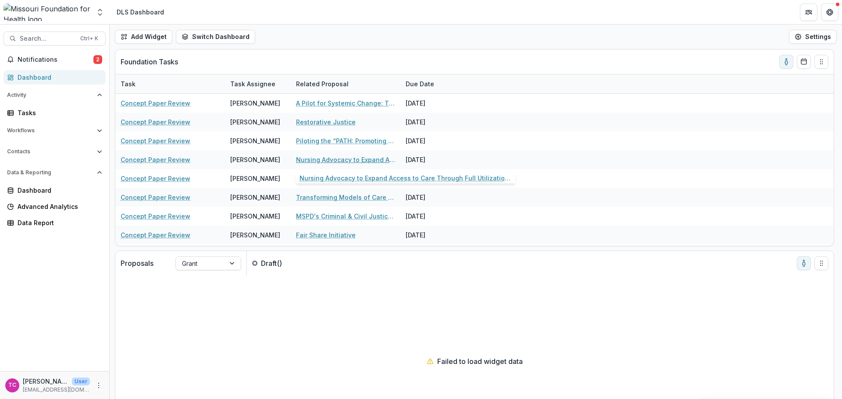
click at [310, 160] on link "Nursing Advocacy to Expand Access to Care Through Full Utilization of Advanced …" at bounding box center [345, 159] width 99 height 9
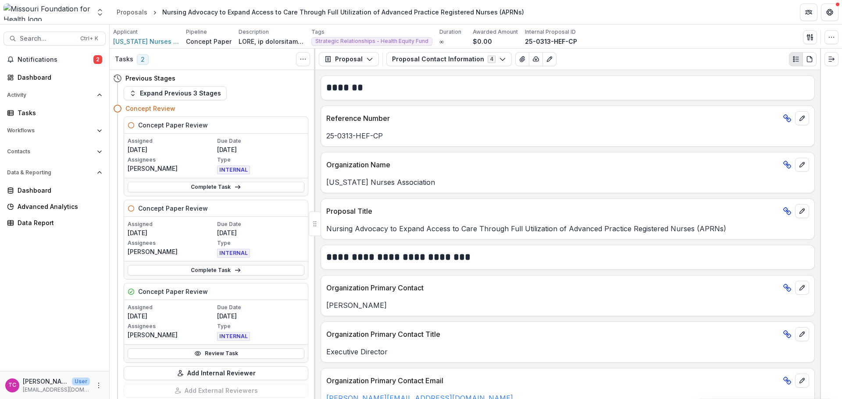
click at [240, 352] on link "Review Task" at bounding box center [216, 353] width 177 height 11
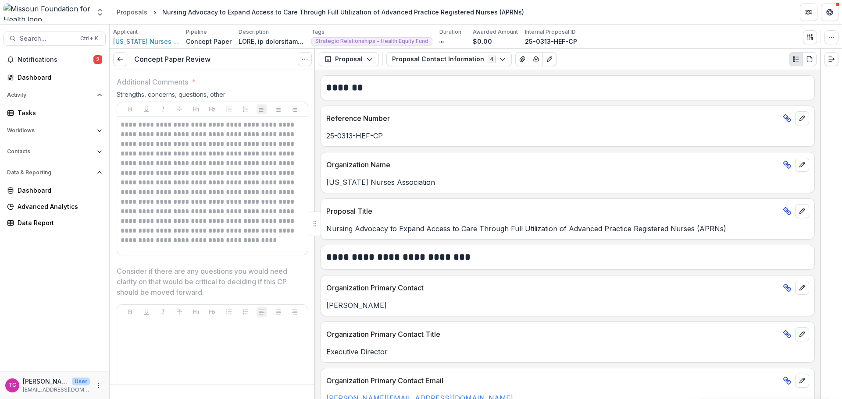
scroll to position [1534, 0]
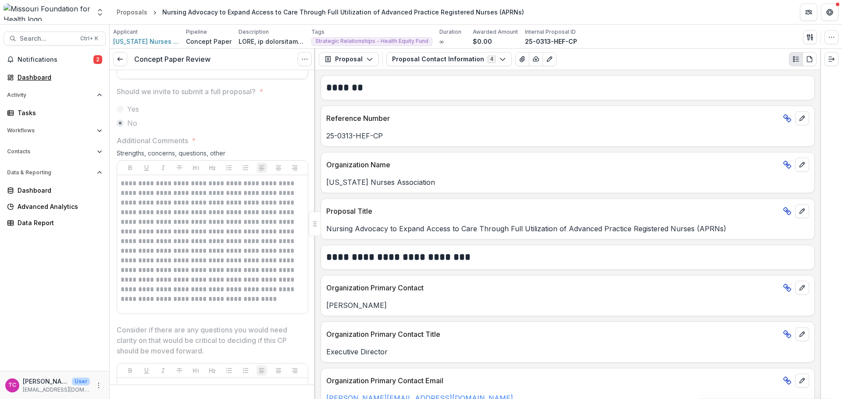
click at [53, 74] on div "Dashboard" at bounding box center [58, 77] width 81 height 9
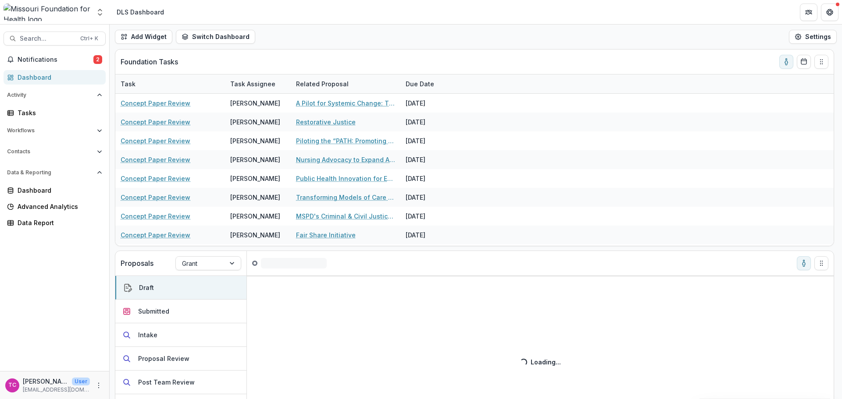
click at [201, 311] on button "Submitted" at bounding box center [180, 312] width 131 height 24
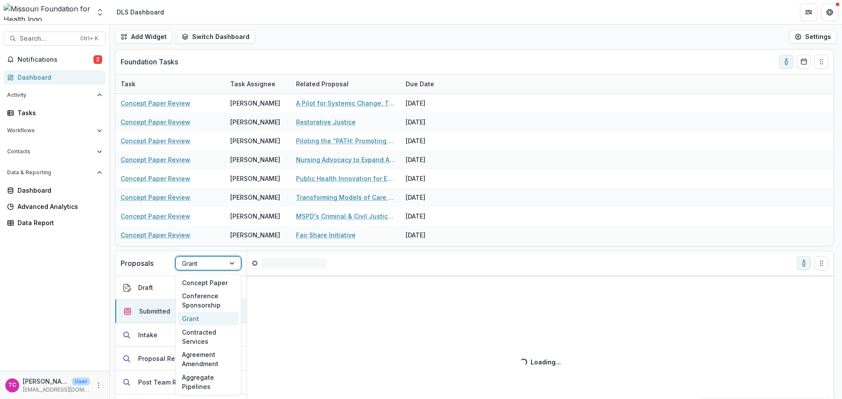
click at [221, 260] on div "Grant" at bounding box center [200, 263] width 49 height 13
click at [216, 284] on div "Concept Paper" at bounding box center [208, 283] width 61 height 14
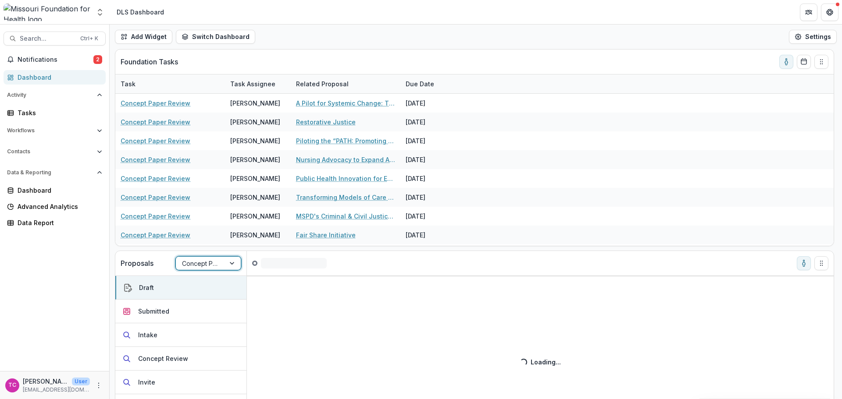
click at [200, 311] on button "Submitted" at bounding box center [180, 312] width 131 height 24
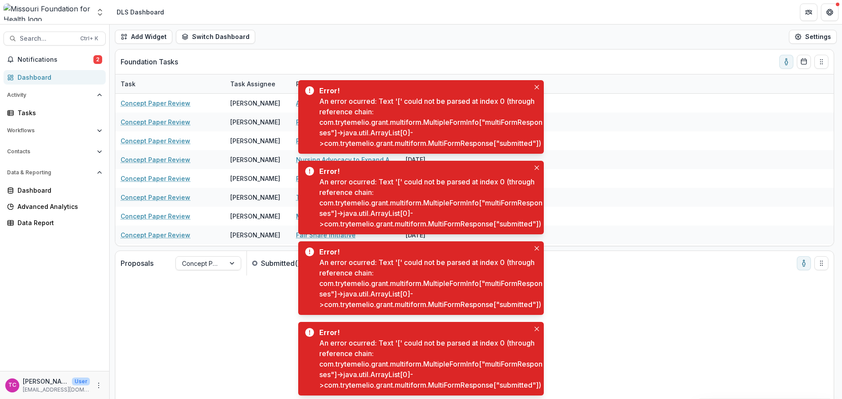
click at [534, 82] on button "Close" at bounding box center [536, 87] width 11 height 11
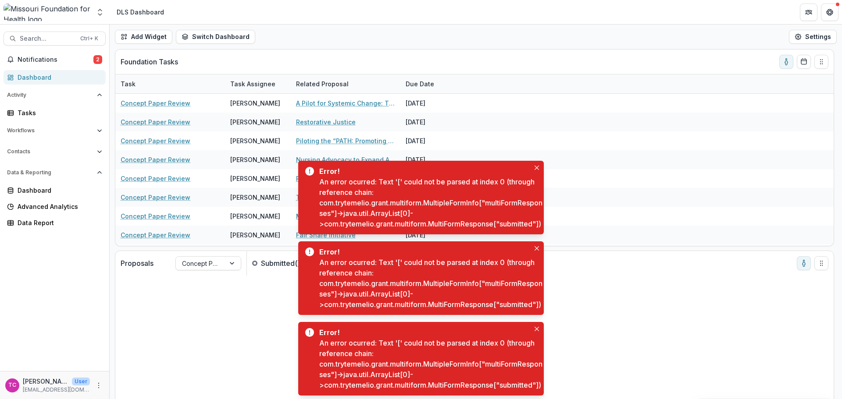
click at [535, 166] on icon "Close" at bounding box center [536, 168] width 4 height 4
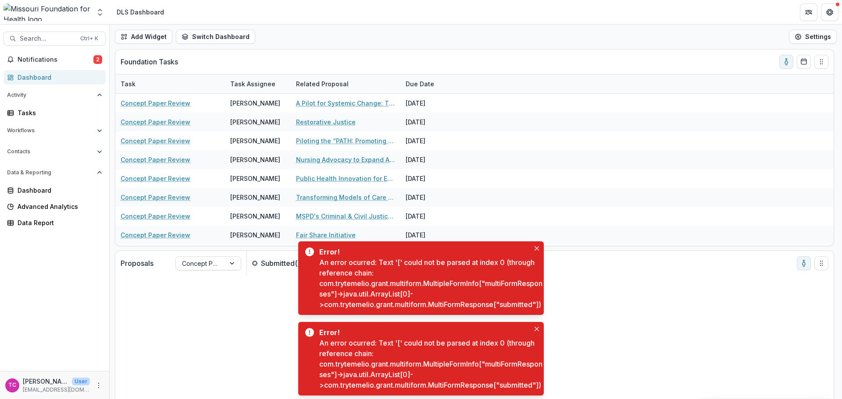
click at [541, 242] on div "Error! An error ocurred: Text '[' could not be parsed at index 0 (through refer…" at bounding box center [420, 279] width 245 height 74
click at [537, 243] on button "Close" at bounding box center [536, 248] width 11 height 11
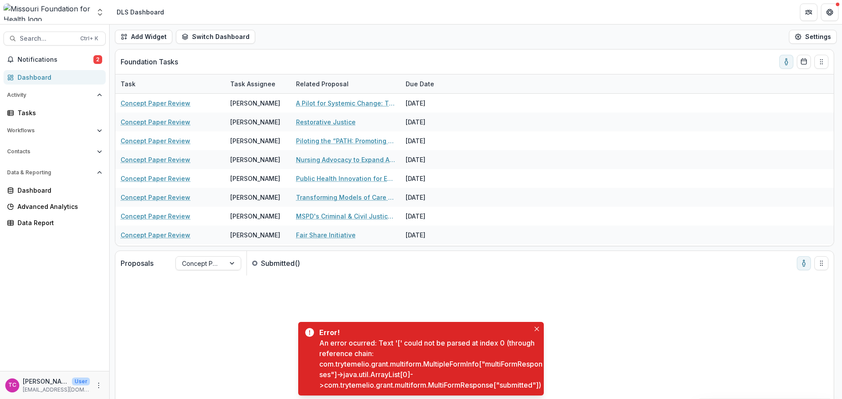
click at [537, 327] on icon "Close" at bounding box center [536, 329] width 4 height 4
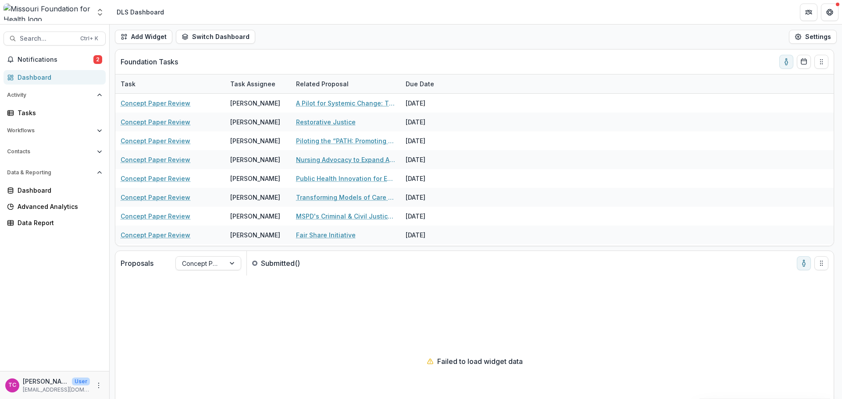
click at [358, 159] on link "Nursing Advocacy to Expand Access to Care Through Full Utilization of Advanced …" at bounding box center [345, 159] width 99 height 9
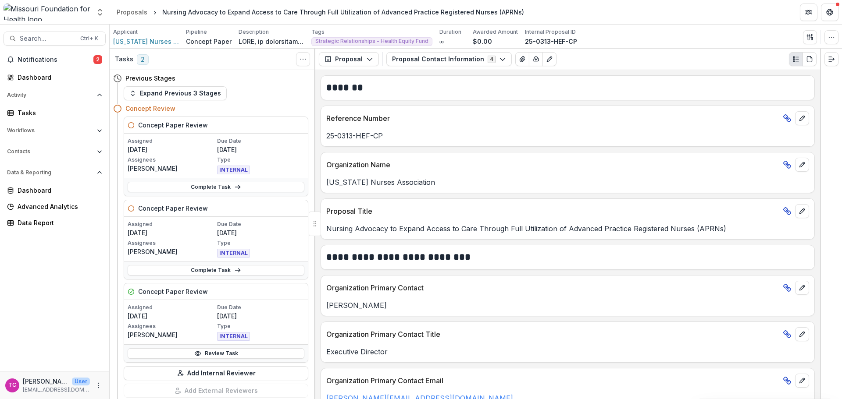
click at [148, 94] on button "Expand Previous 3 Stages" at bounding box center [175, 93] width 103 height 14
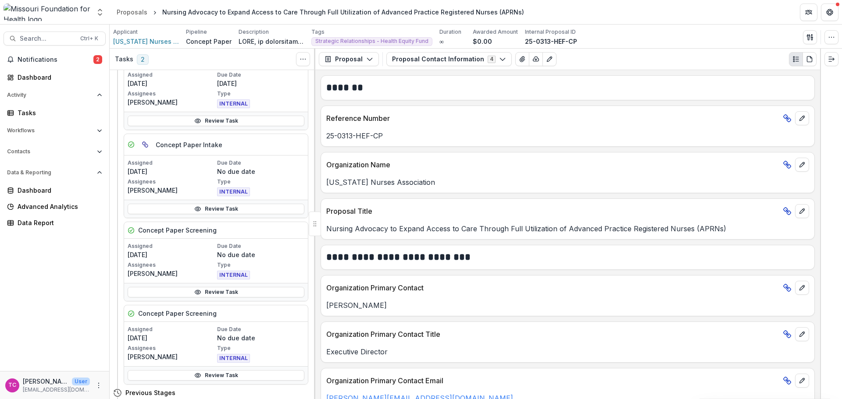
scroll to position [175, 0]
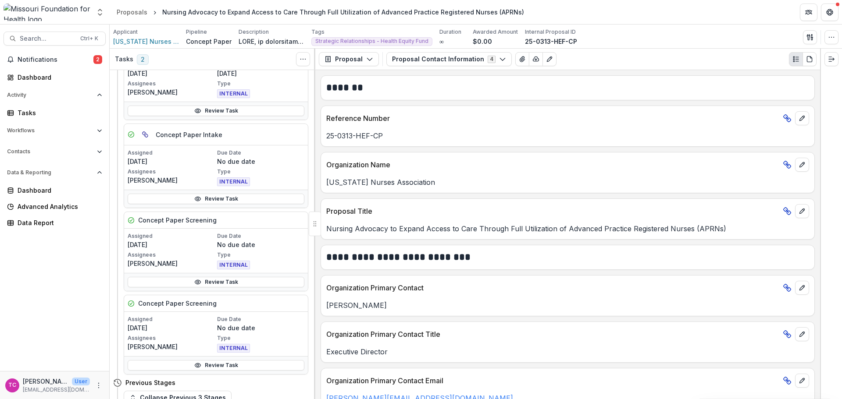
click at [190, 284] on link "Review Task" at bounding box center [216, 282] width 177 height 11
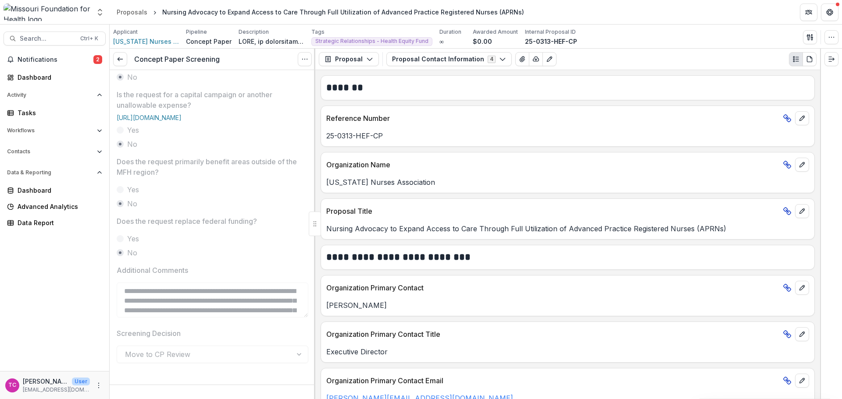
scroll to position [334, 0]
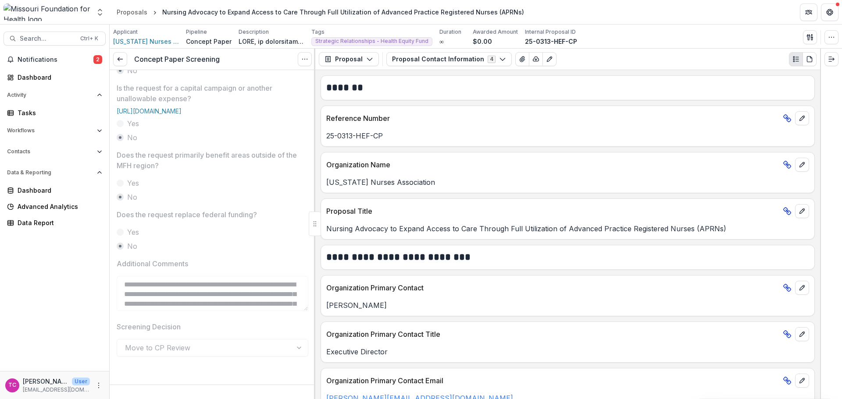
click at [123, 60] on icon at bounding box center [120, 59] width 7 height 7
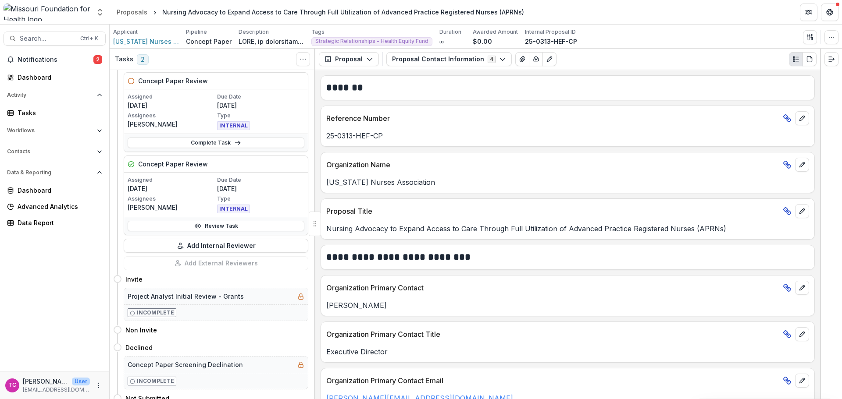
scroll to position [39, 0]
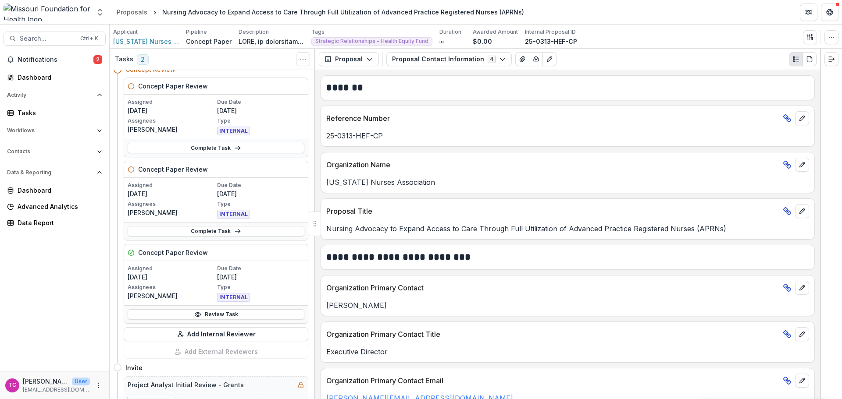
click at [231, 230] on link "Complete Task" at bounding box center [216, 231] width 177 height 11
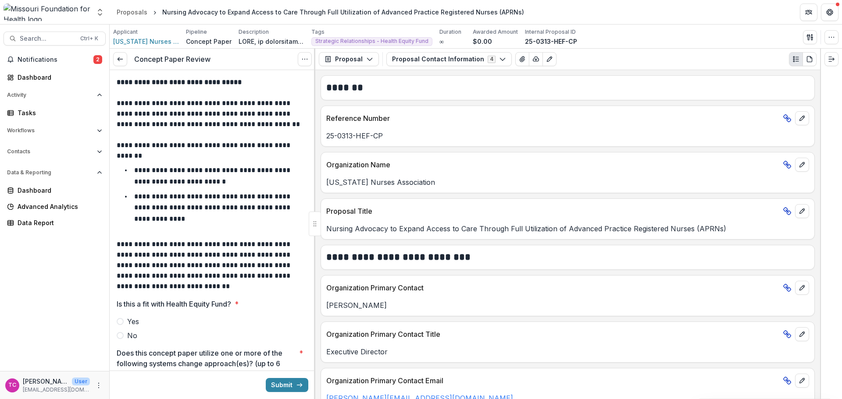
drag, startPoint x: 121, startPoint y: 336, endPoint x: 155, endPoint y: 338, distance: 33.8
click at [122, 336] on span at bounding box center [120, 335] width 7 height 7
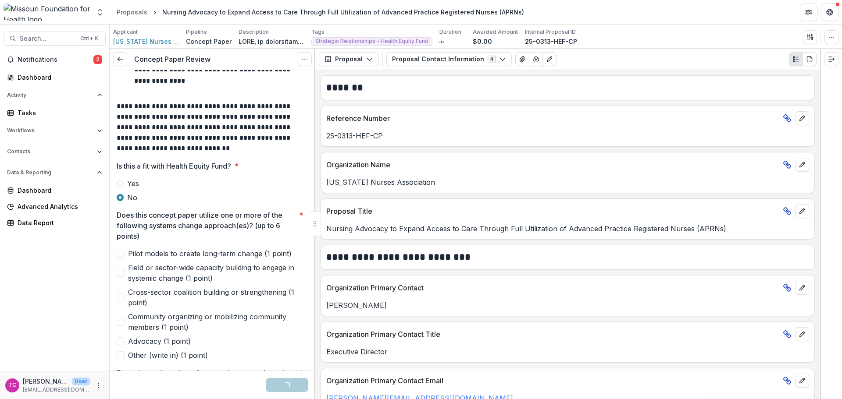
scroll to position [219, 0]
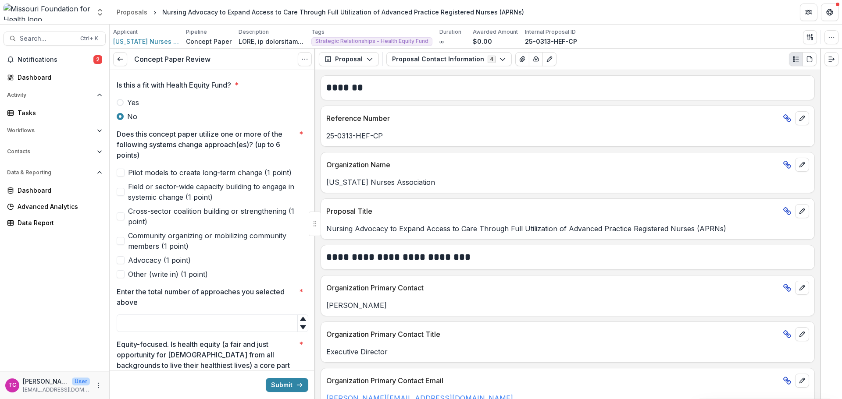
click at [139, 188] on span "Field or sector-wide capacity building to engage in systemic change (1 point)" at bounding box center [218, 191] width 180 height 21
click at [128, 212] on span "Cross-sector coalition building or strengthening (1 point)" at bounding box center [218, 216] width 180 height 21
drag, startPoint x: 125, startPoint y: 252, endPoint x: 125, endPoint y: 267, distance: 14.9
click at [125, 267] on div "Pilot models to create long-term change (1 point) Field or sector-wide capacity…" at bounding box center [213, 223] width 192 height 112
click at [125, 261] on label "Advocacy (1 point)" at bounding box center [213, 260] width 192 height 11
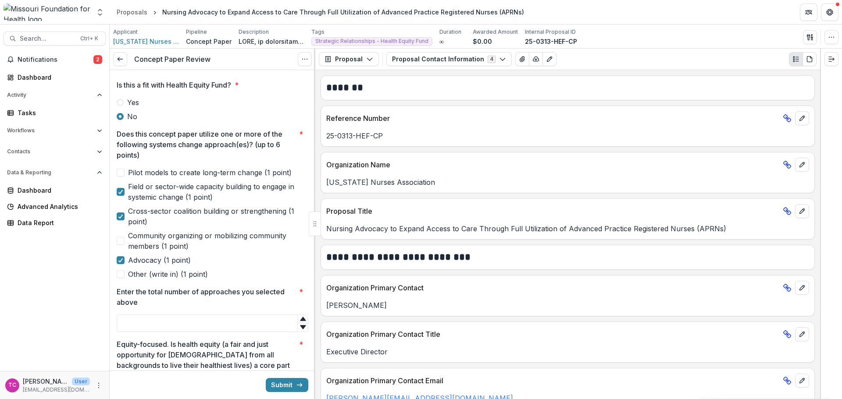
click at [141, 187] on span "Field or sector-wide capacity building to engage in systemic change (1 point)" at bounding box center [218, 191] width 180 height 21
click at [142, 195] on span "Field or sector-wide capacity building to engage in systemic change (1 point)" at bounding box center [218, 191] width 180 height 21
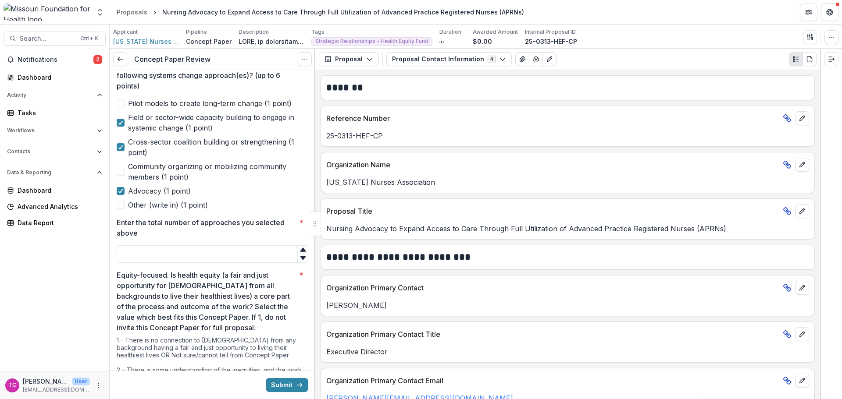
scroll to position [307, 0]
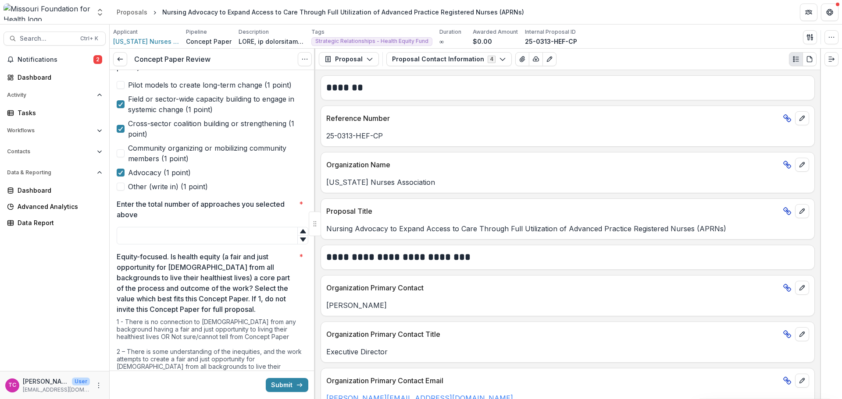
click at [153, 155] on span "Community organizing or mobilizing community members (1 point)" at bounding box center [218, 153] width 180 height 21
click at [153, 238] on input "Enter the total number of approaches you selected above *" at bounding box center [213, 236] width 192 height 18
type input "*"
click at [210, 294] on p "Equity-focused. Is health equity (a fair and just opportunity for [DEMOGRAPHIC_…" at bounding box center [206, 283] width 179 height 63
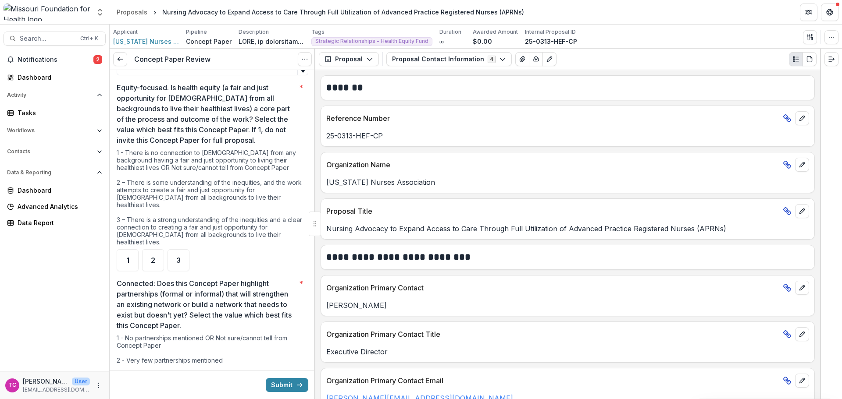
scroll to position [482, 0]
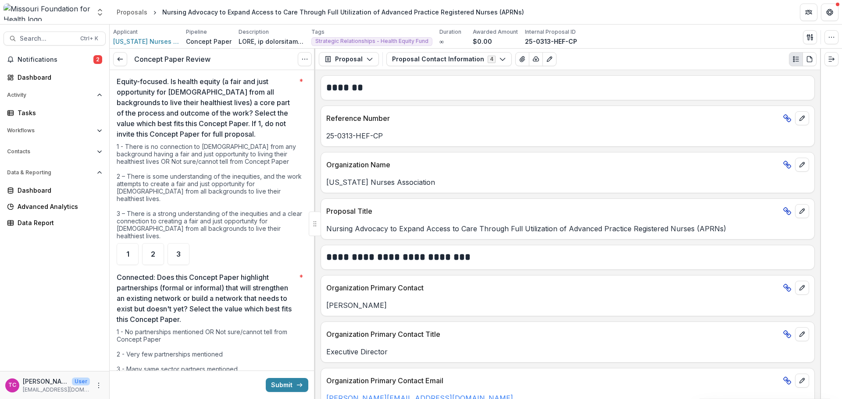
click at [139, 243] on ul "1 2 3" at bounding box center [213, 254] width 192 height 22
click at [156, 243] on div "2" at bounding box center [153, 254] width 22 height 22
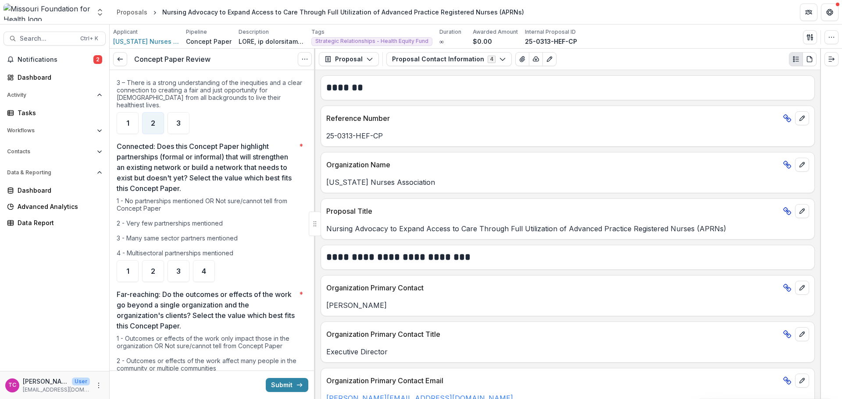
scroll to position [614, 0]
click at [142, 262] on div "2" at bounding box center [153, 271] width 22 height 22
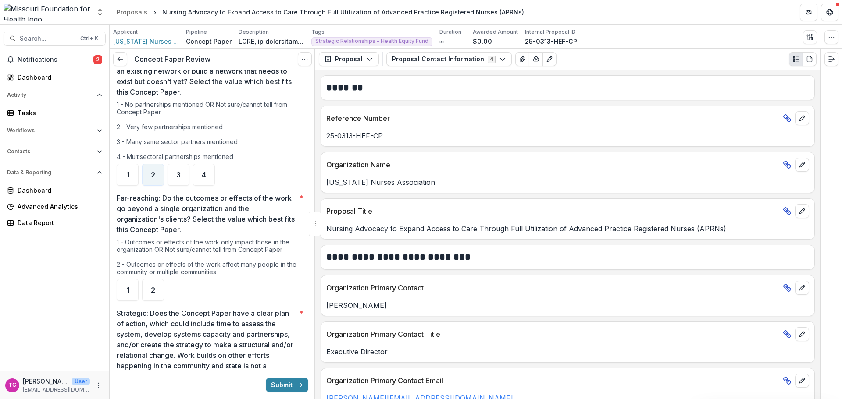
scroll to position [701, 0]
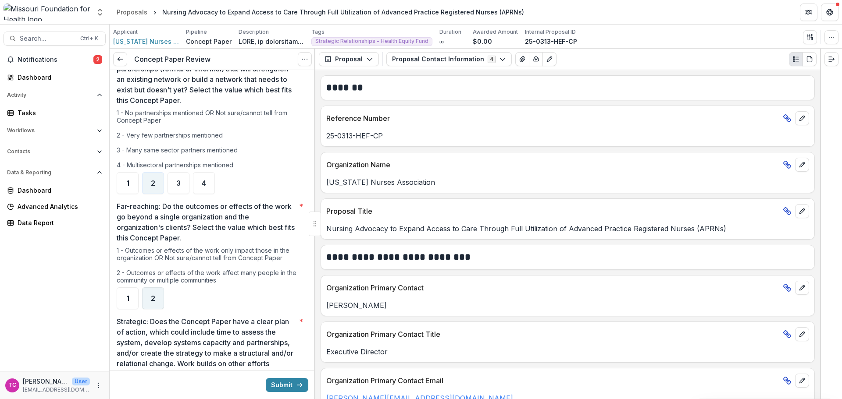
click at [156, 288] on div "2" at bounding box center [153, 299] width 22 height 22
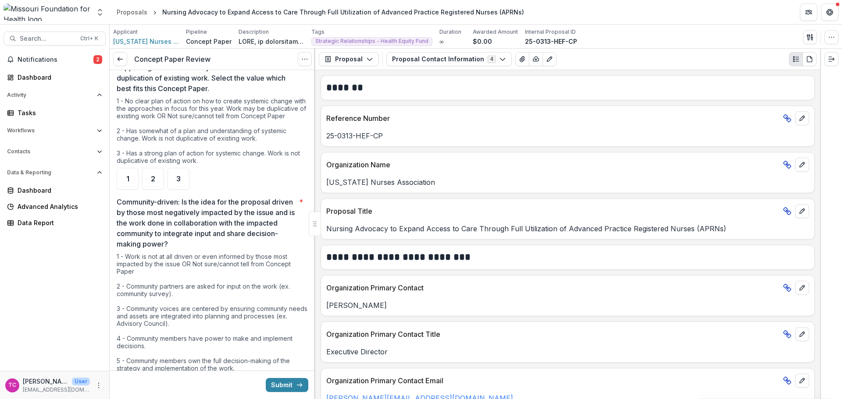
scroll to position [964, 0]
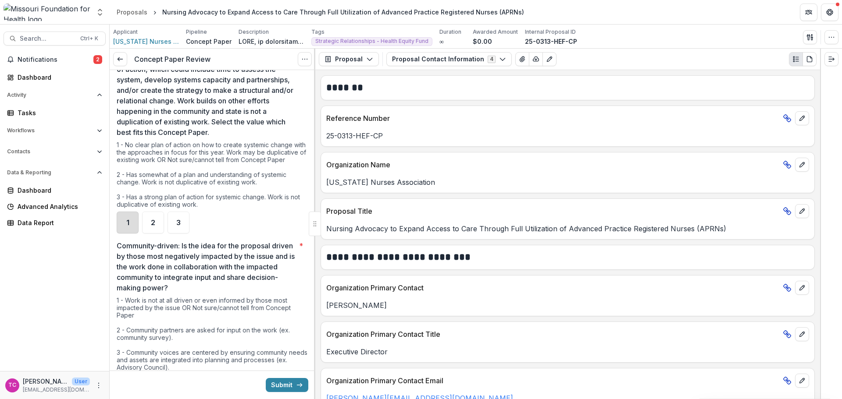
click at [121, 212] on div "1" at bounding box center [128, 223] width 22 height 22
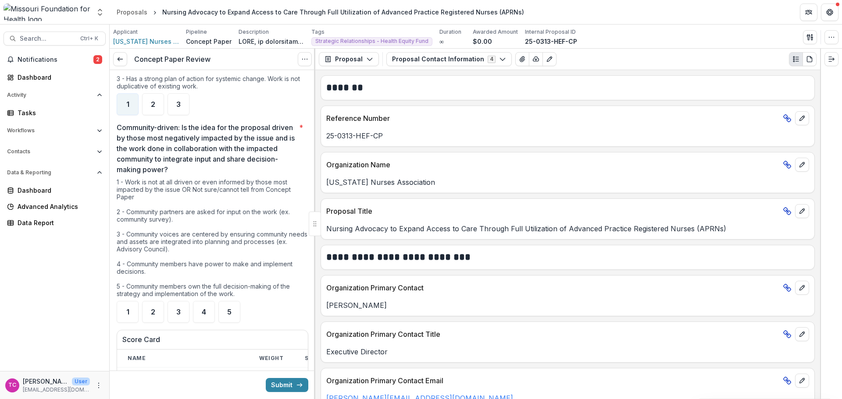
scroll to position [1096, 0]
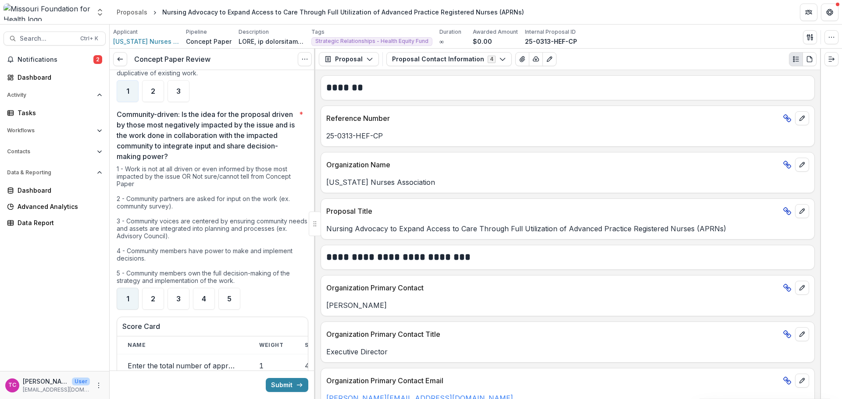
click at [132, 299] on div "1" at bounding box center [128, 299] width 22 height 22
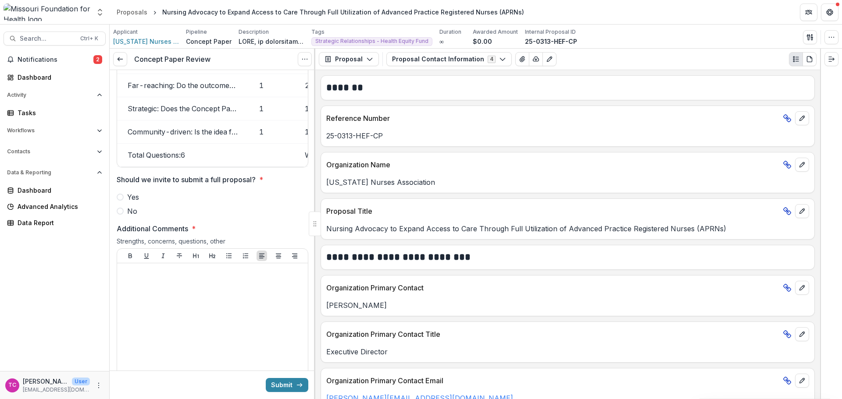
scroll to position [1490, 0]
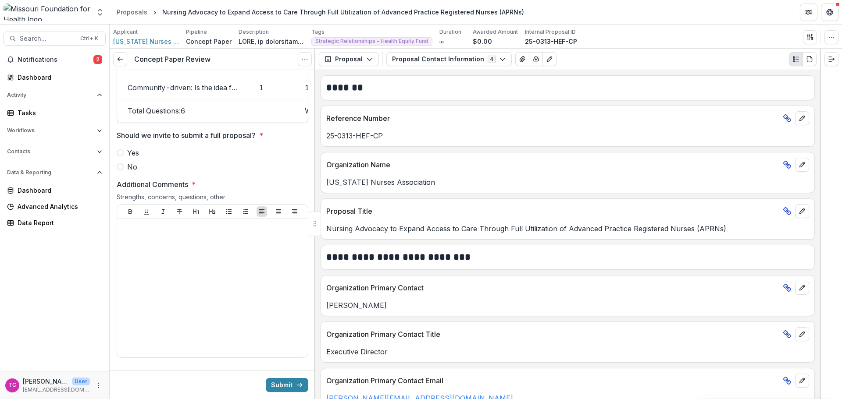
click at [136, 163] on span "No" at bounding box center [132, 167] width 10 height 11
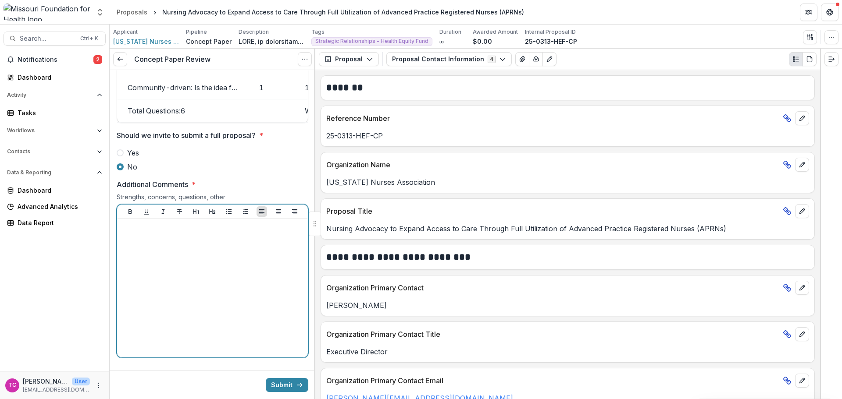
click at [153, 251] on div at bounding box center [213, 289] width 184 height 132
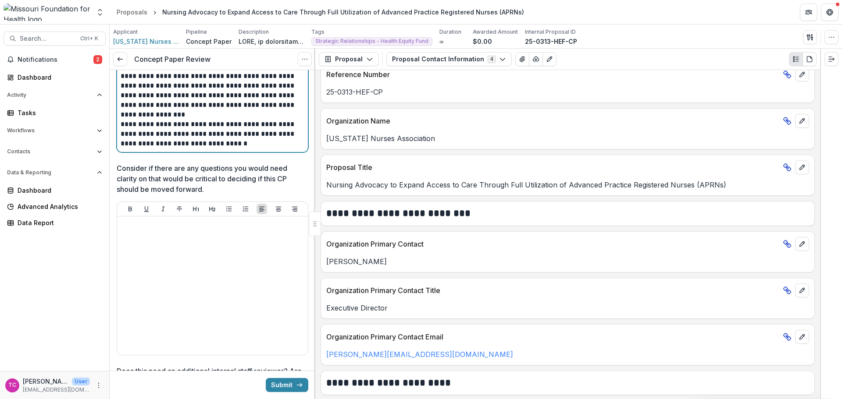
scroll to position [1710, 0]
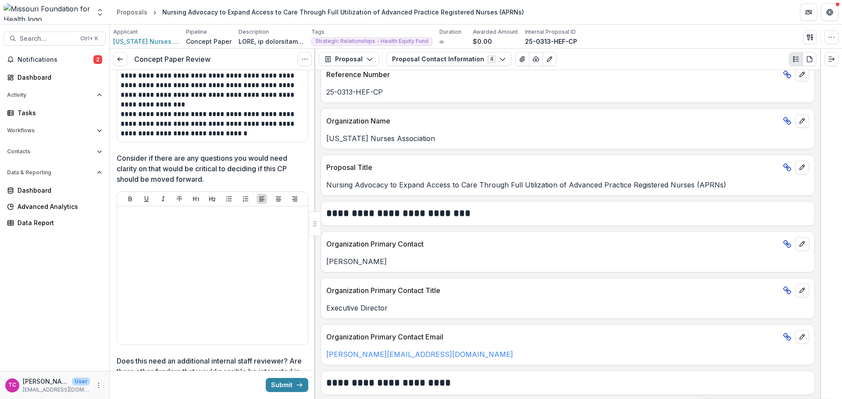
click at [275, 387] on button "Submit" at bounding box center [287, 385] width 43 height 14
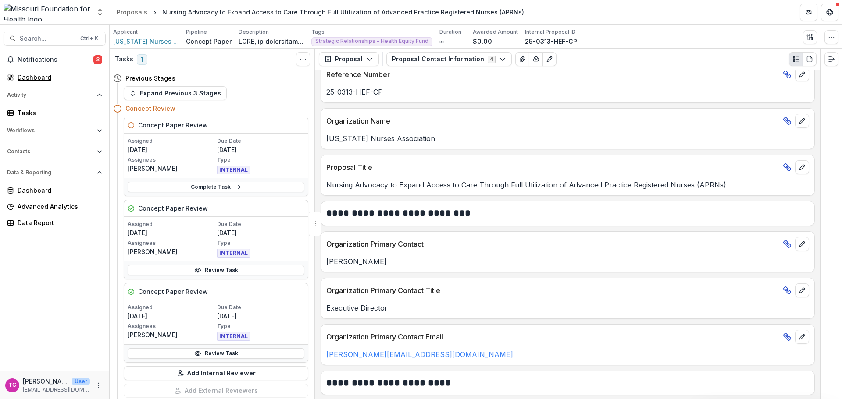
click at [39, 76] on div "Dashboard" at bounding box center [58, 77] width 81 height 9
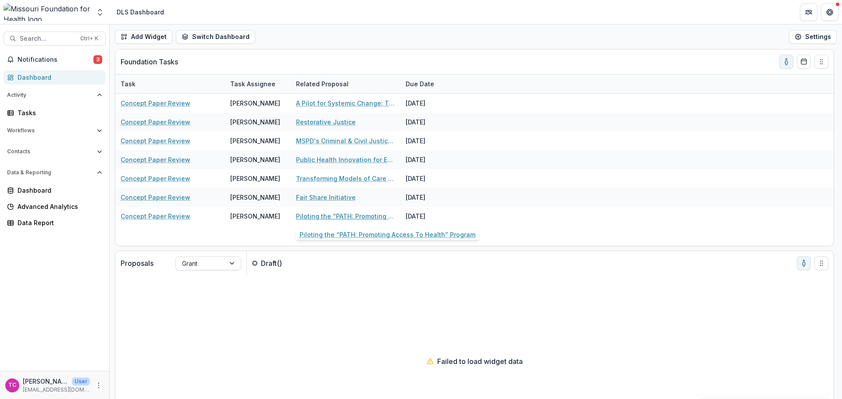
click at [319, 218] on link "Piloting the “PATH: Promoting Access To Health” Program" at bounding box center [345, 216] width 99 height 9
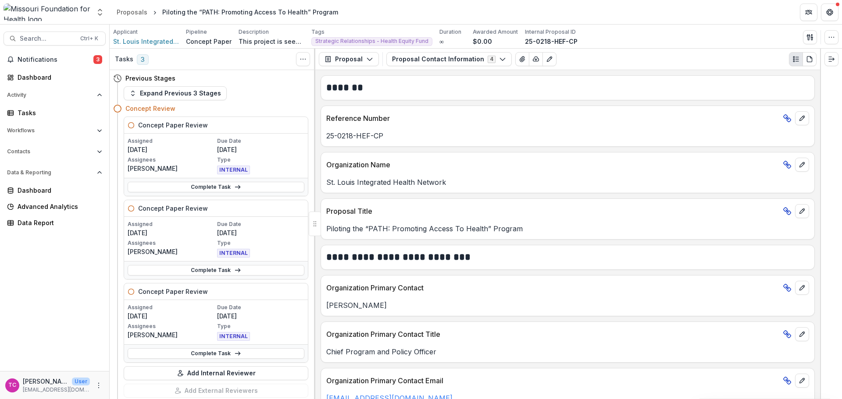
click at [428, 57] on button "Proposal Contact Information 4" at bounding box center [448, 59] width 125 height 14
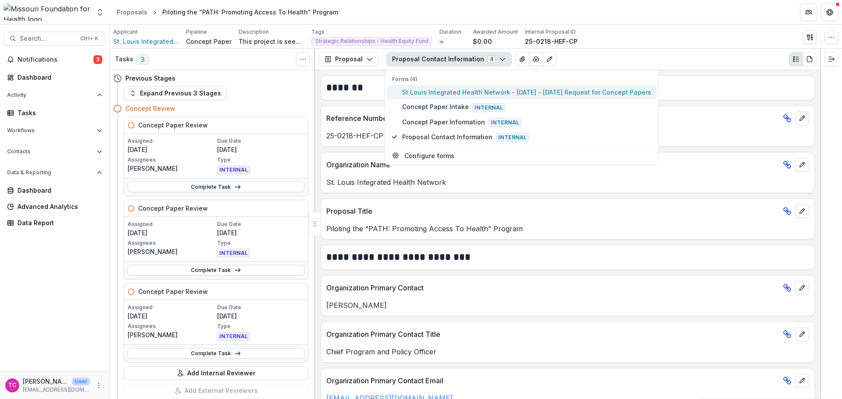
click at [414, 95] on span "St Louis Integrated Health Network - 2025 - 2025 Request for Concept Papers" at bounding box center [526, 92] width 249 height 9
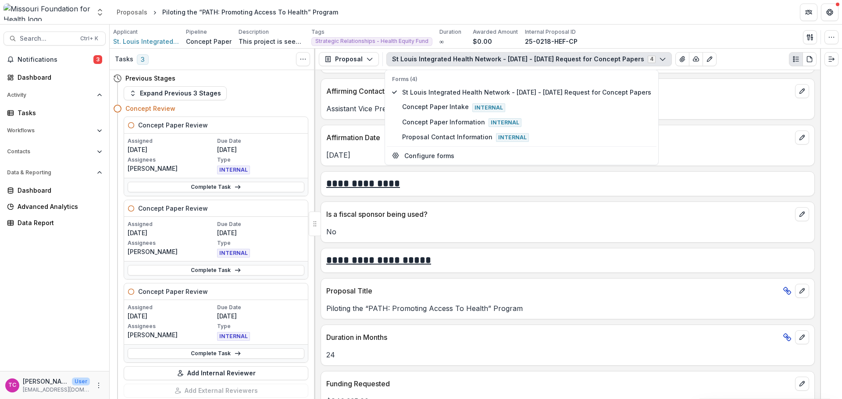
scroll to position [1841, 0]
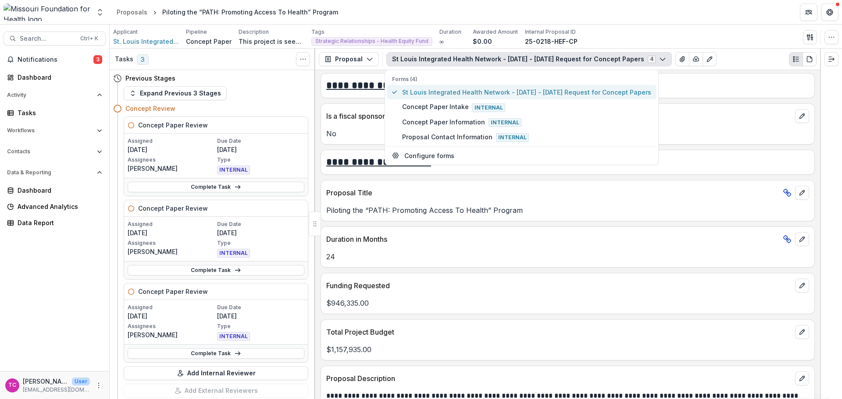
click at [401, 95] on button "St Louis Integrated Health Network - 2025 - 2025 Request for Concept Papers" at bounding box center [522, 92] width 270 height 14
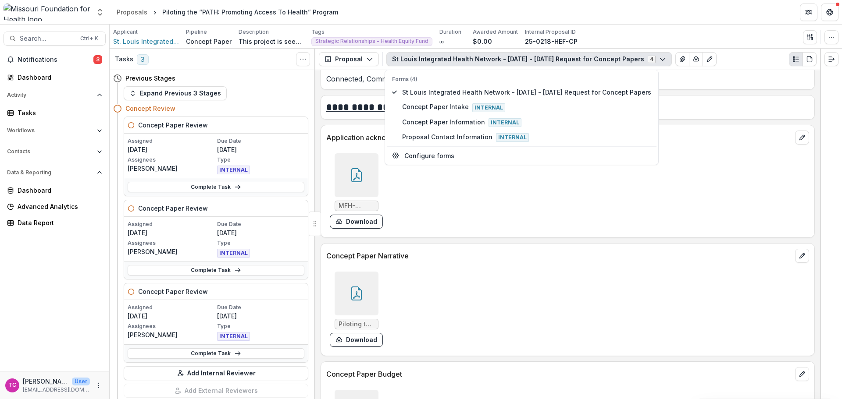
scroll to position [2367, 0]
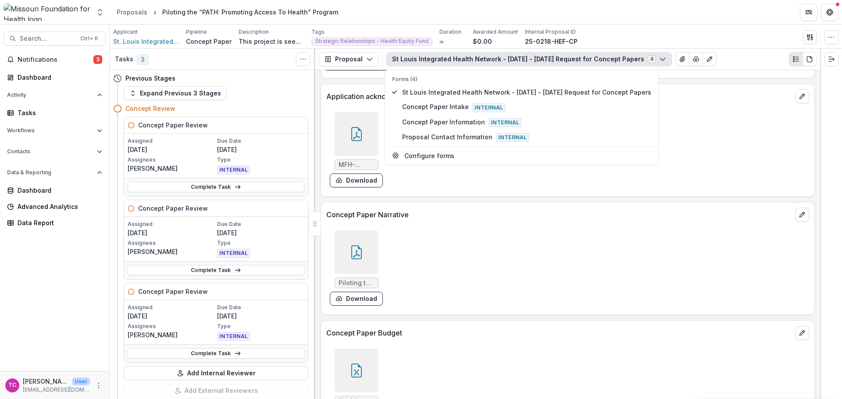
click at [359, 297] on button "Download" at bounding box center [356, 299] width 53 height 14
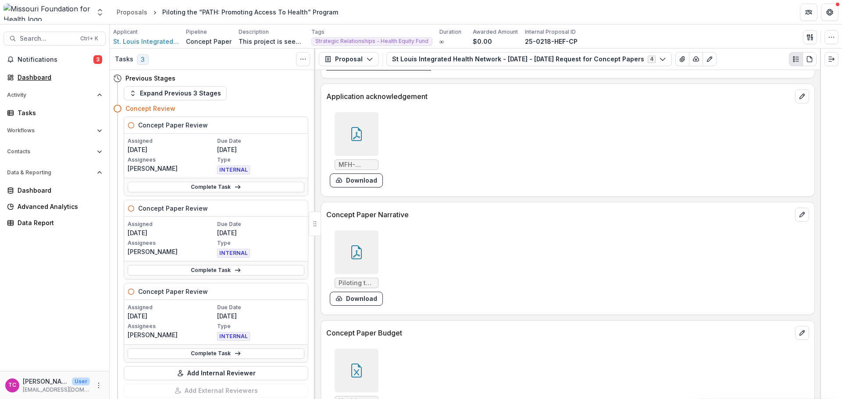
click at [55, 75] on div "Dashboard" at bounding box center [58, 77] width 81 height 9
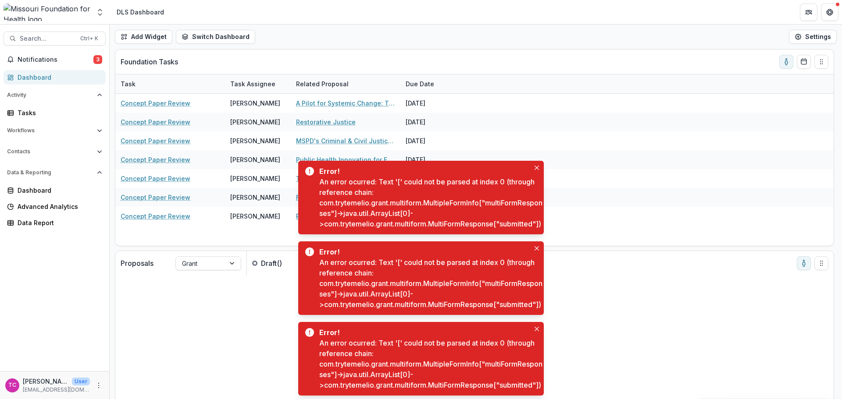
click at [533, 163] on button "Close" at bounding box center [536, 168] width 11 height 11
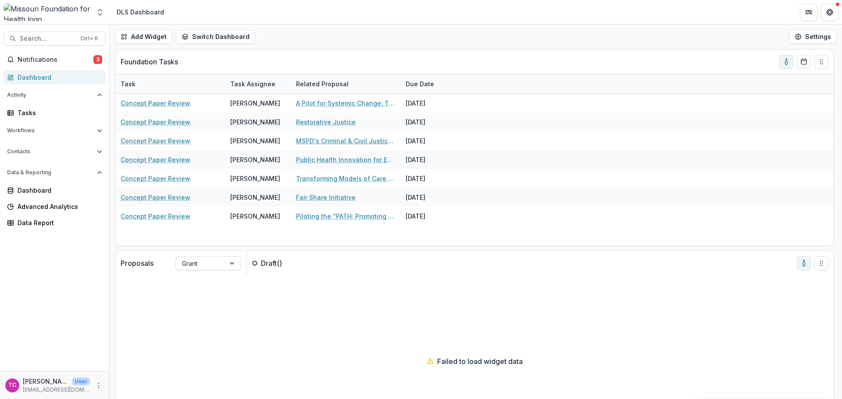
click at [331, 140] on link "MSPD's Criminal & Civil Justice Partnership" at bounding box center [345, 140] width 99 height 9
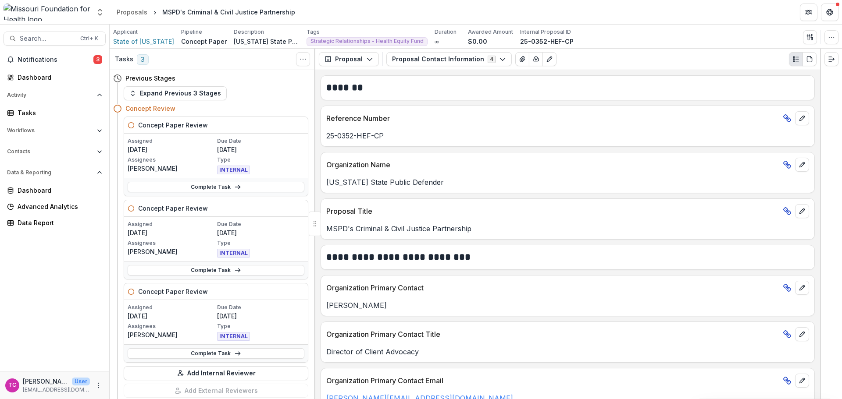
click at [438, 62] on button "Proposal Contact Information 4" at bounding box center [448, 59] width 125 height 14
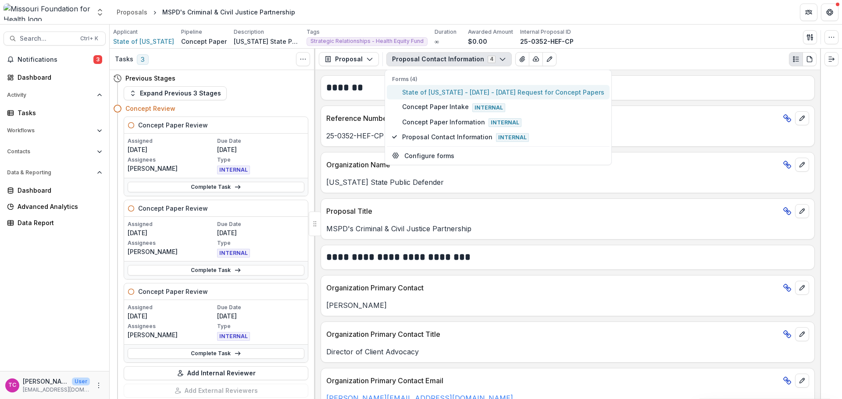
click at [434, 92] on span "State of Missouri - 2025 - 2025 Request for Concept Papers" at bounding box center [503, 92] width 202 height 9
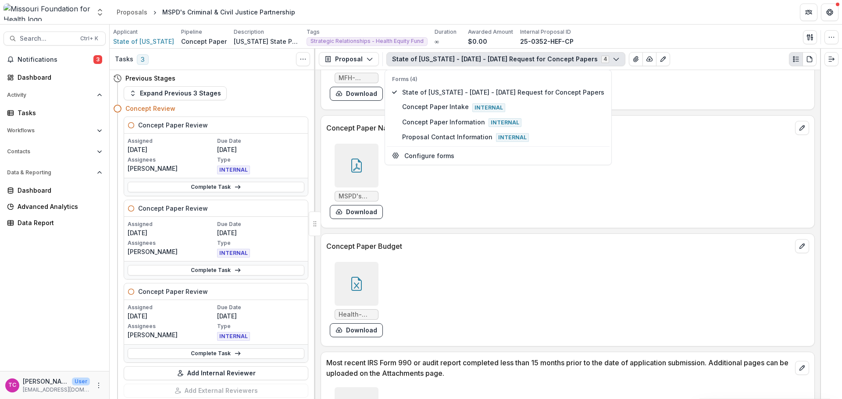
scroll to position [2279, 0]
click at [354, 219] on div "MSPD's Criminal & Civil Justice Partnership Concept Paper.pdf Download" at bounding box center [457, 180] width 263 height 82
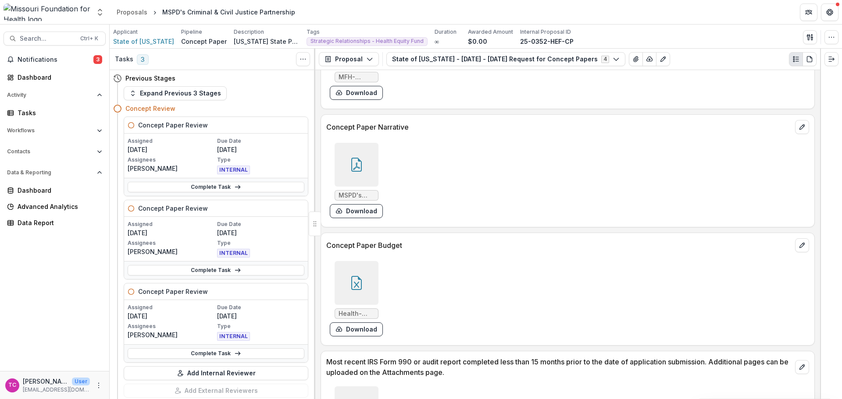
click at [358, 217] on button "Download" at bounding box center [356, 211] width 53 height 14
click at [44, 74] on div "Dashboard" at bounding box center [58, 77] width 81 height 9
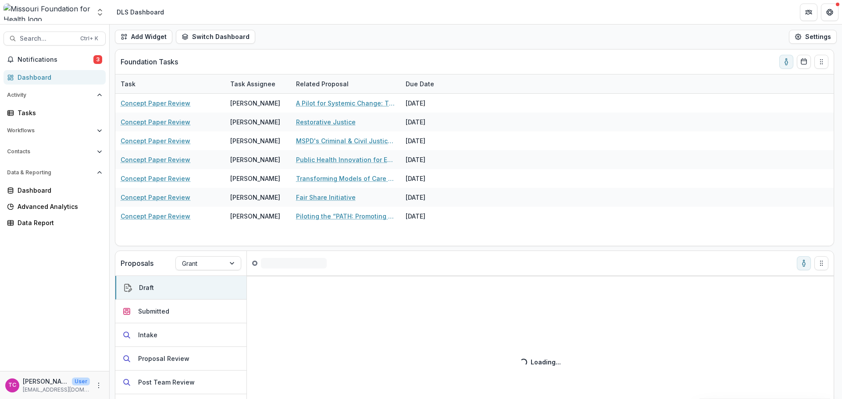
click at [316, 117] on div "Restorative Justice" at bounding box center [345, 122] width 99 height 19
click at [315, 122] on link "Restorative Justice" at bounding box center [326, 121] width 60 height 9
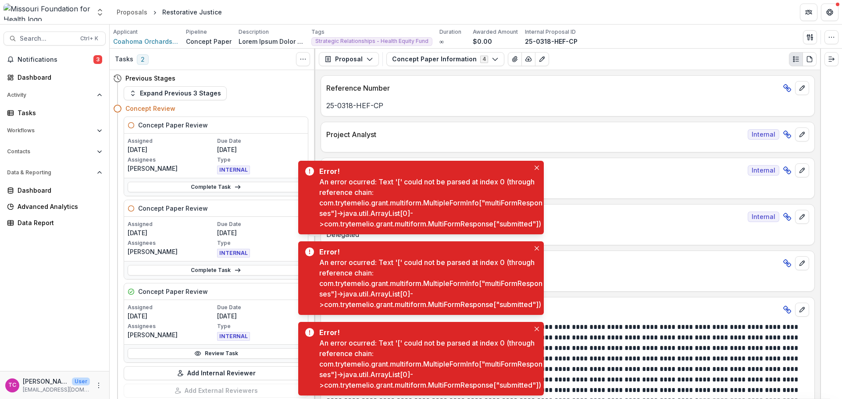
click at [537, 166] on icon "Close" at bounding box center [536, 168] width 4 height 4
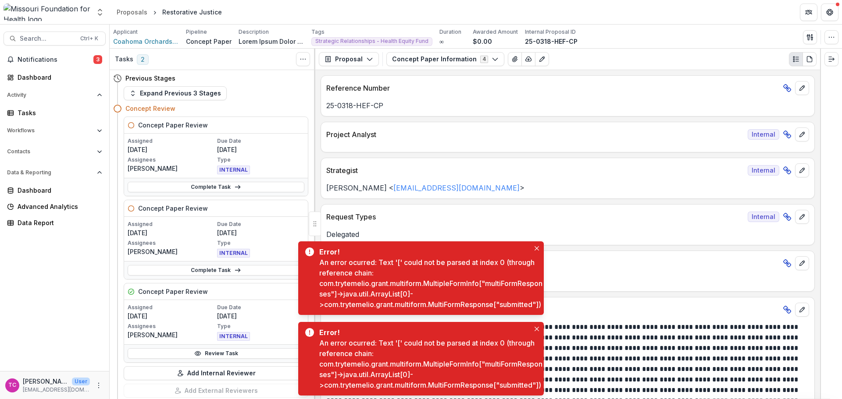
click at [537, 243] on button "Close" at bounding box center [536, 248] width 11 height 11
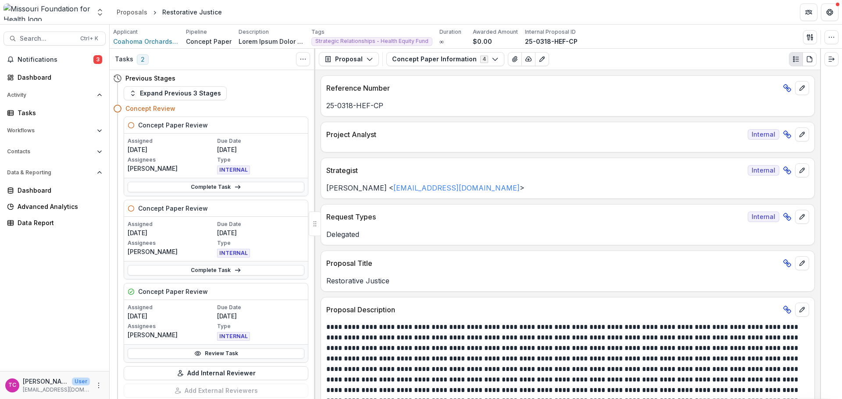
click at [448, 58] on button "Concept Paper Information 4" at bounding box center [445, 59] width 118 height 14
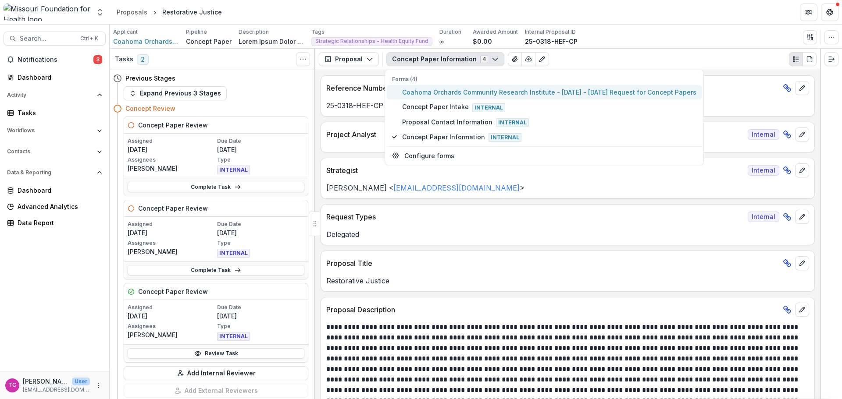
click at [447, 91] on span "Coahoma Orchards Community Research Institute - 2025 - 2025 Request for Concept…" at bounding box center [549, 92] width 294 height 9
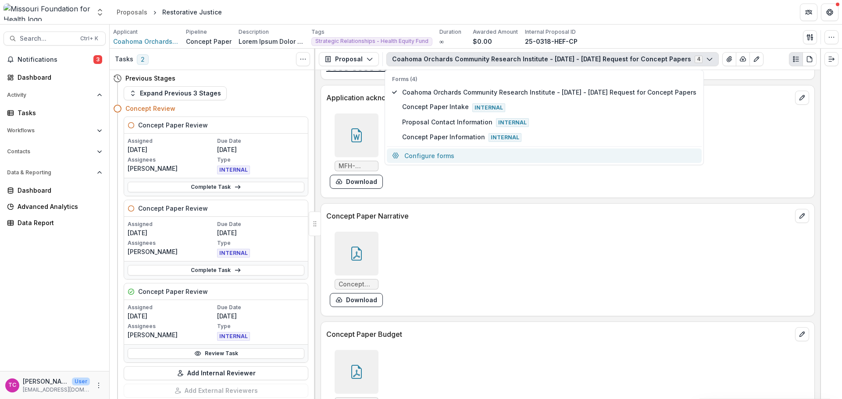
scroll to position [2455, 0]
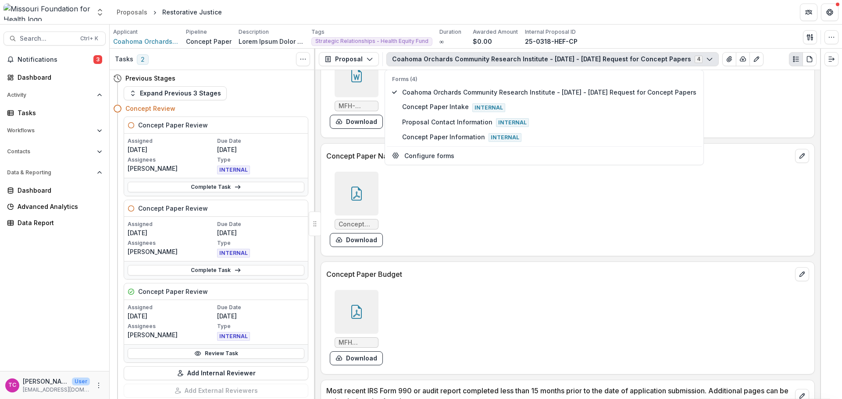
click at [375, 241] on button "Download" at bounding box center [356, 240] width 53 height 14
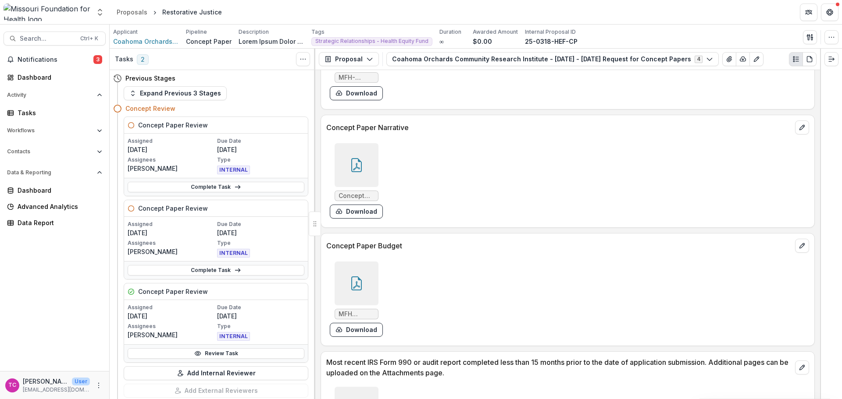
scroll to position [2499, 0]
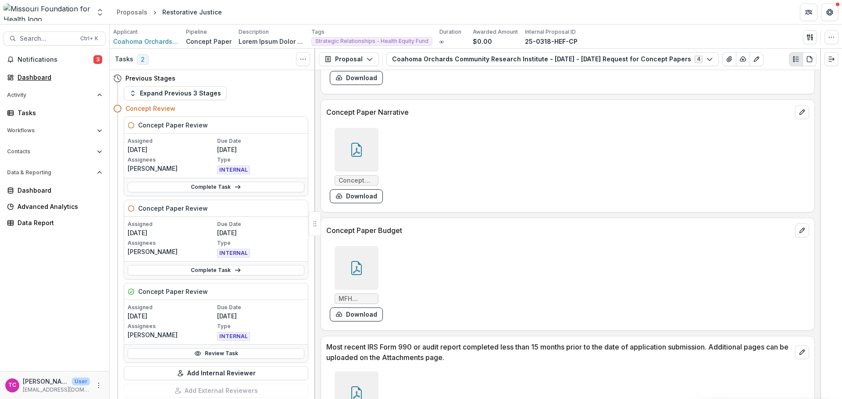
drag, startPoint x: 81, startPoint y: 77, endPoint x: 261, endPoint y: 102, distance: 181.9
click at [82, 77] on div "Dashboard" at bounding box center [58, 77] width 81 height 9
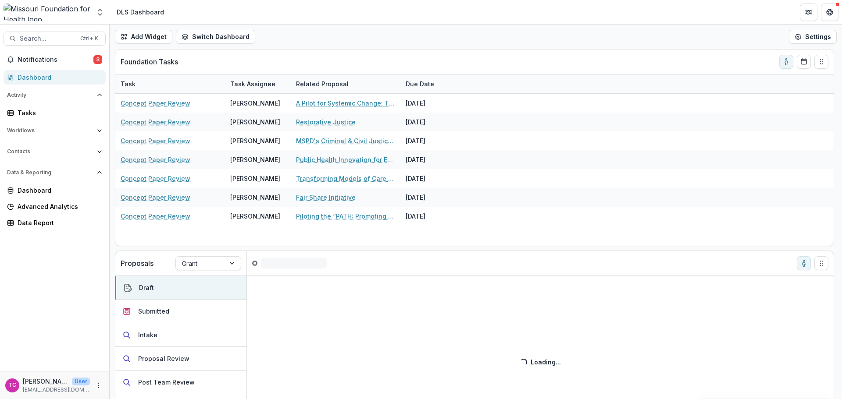
click at [327, 103] on link "A Pilot for Systemic Change: The Southeast [US_STATE] Poverty Task Force" at bounding box center [345, 103] width 99 height 9
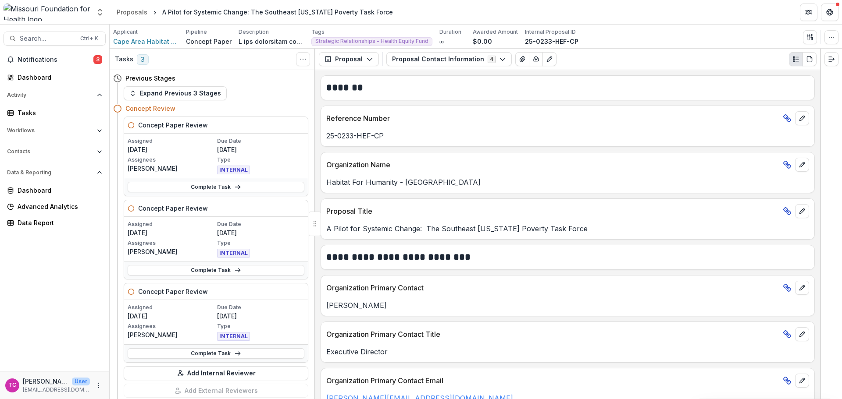
click at [403, 61] on button "Proposal Contact Information 4" at bounding box center [448, 59] width 125 height 14
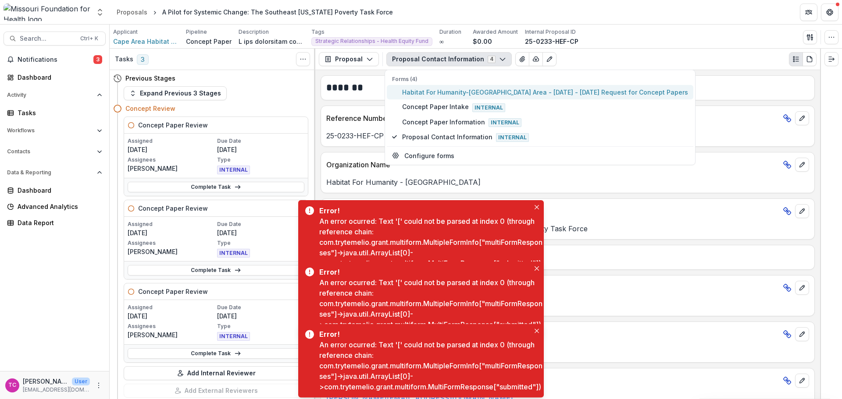
click at [402, 95] on button "Habitat For Humanity-Cape Area - 2025 - 2025 Request for Concept Papers" at bounding box center [540, 92] width 306 height 14
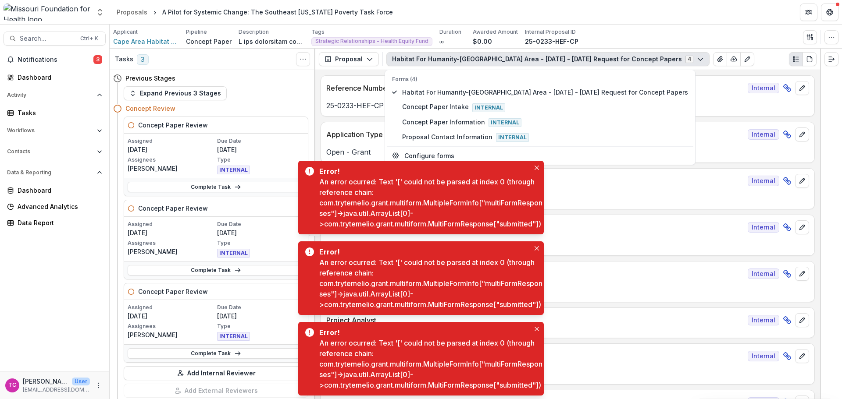
click at [542, 166] on div "Error! An error ocurred: Text '[' could not be parsed at index 0 (through refer…" at bounding box center [431, 197] width 224 height 63
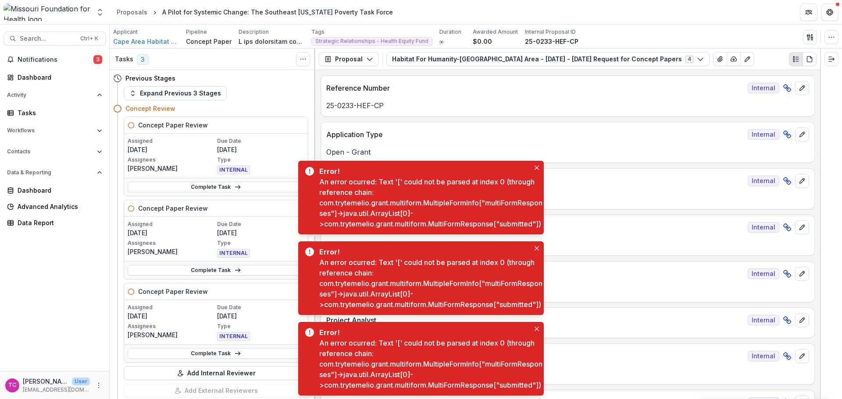
click at [537, 163] on button "Close" at bounding box center [536, 168] width 11 height 11
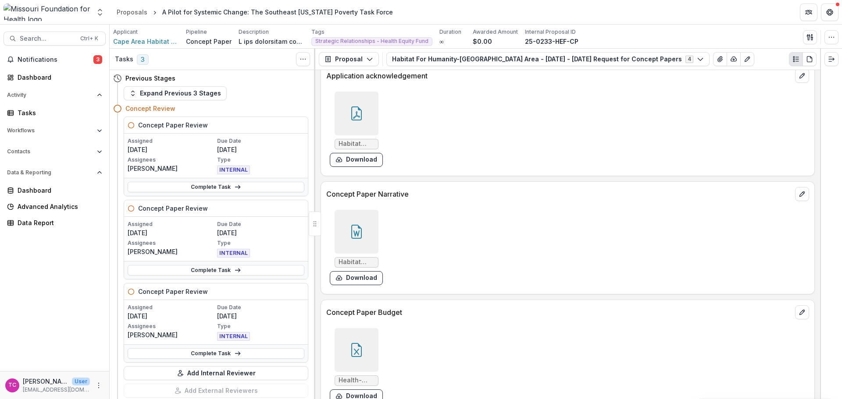
scroll to position [2411, 0]
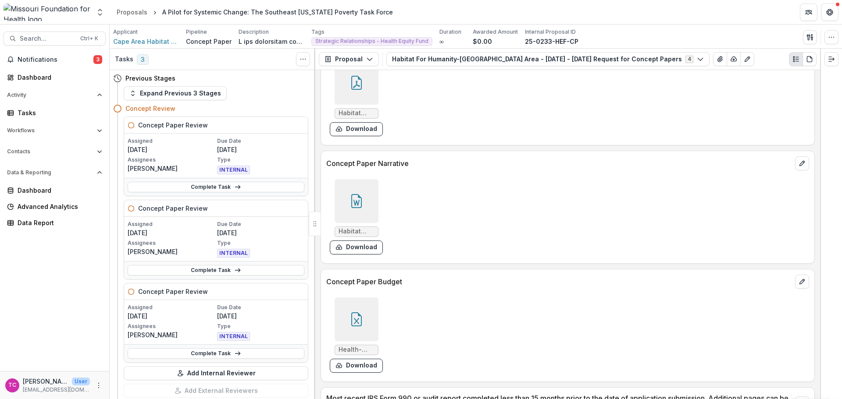
click at [364, 251] on button "Download" at bounding box center [356, 248] width 53 height 14
